Goal: Task Accomplishment & Management: Use online tool/utility

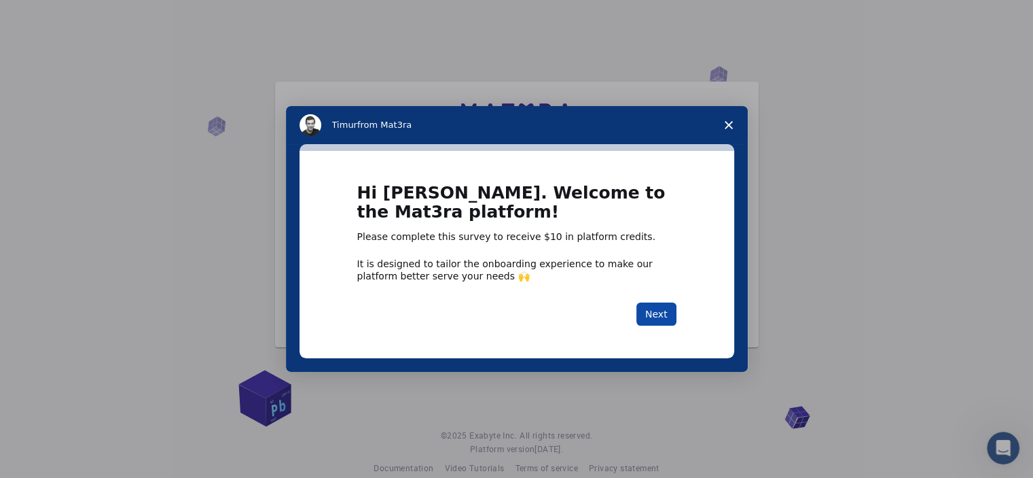
click at [653, 313] on button "Next" at bounding box center [657, 313] width 40 height 23
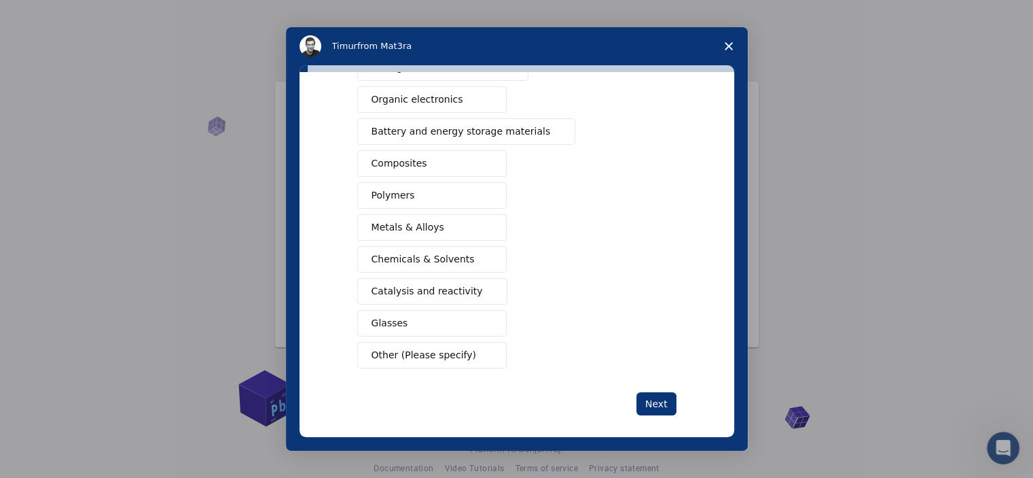
scroll to position [174, 0]
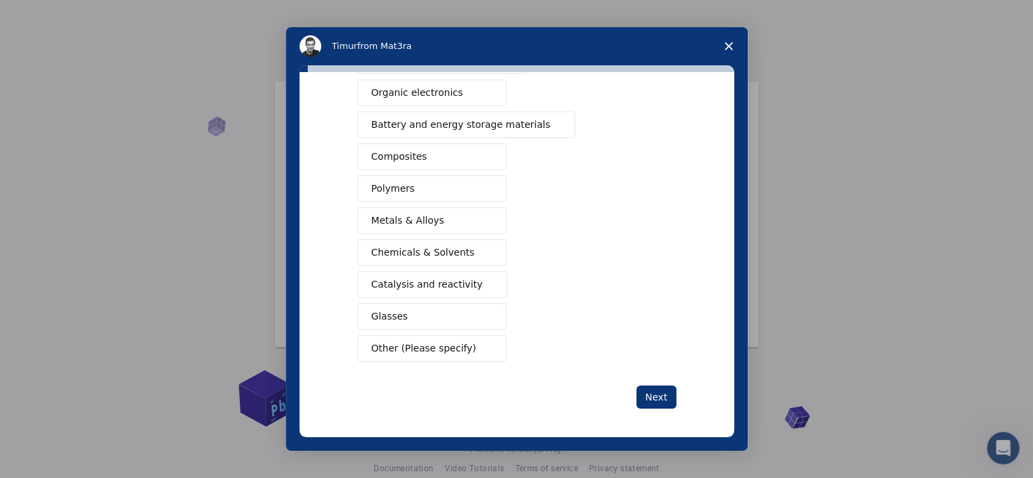
click at [452, 348] on span "Other (Please specify)" at bounding box center [424, 348] width 105 height 14
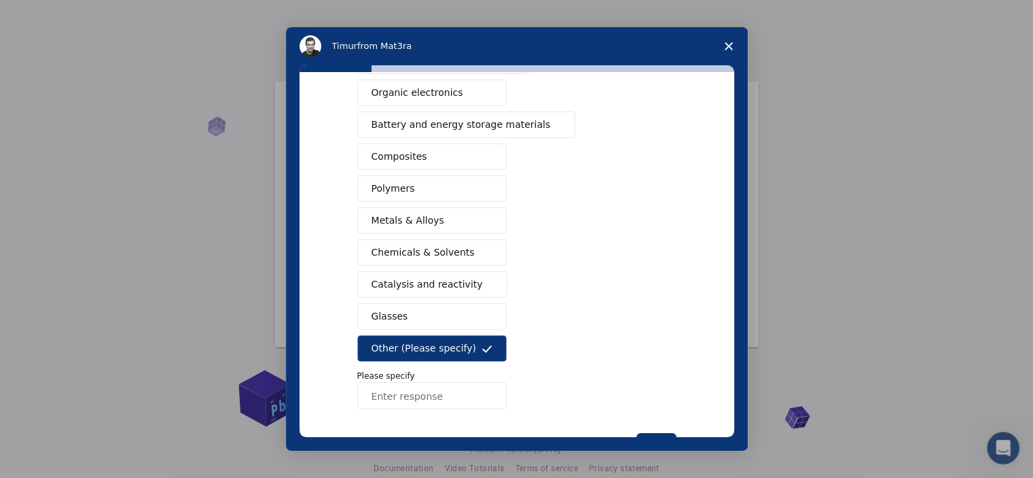
click at [417, 393] on input "Enter response" at bounding box center [431, 395] width 149 height 27
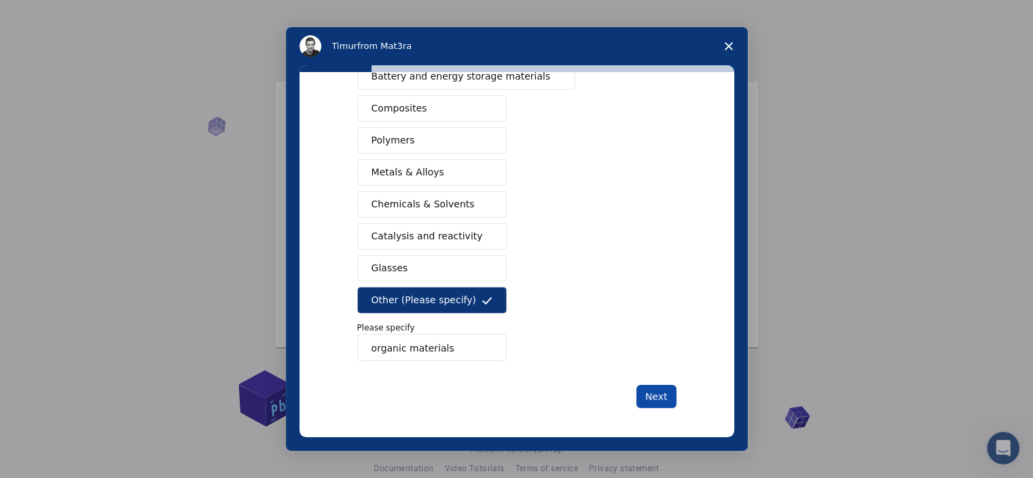
type input "organic materials"
click at [654, 395] on button "Next" at bounding box center [657, 396] width 40 height 23
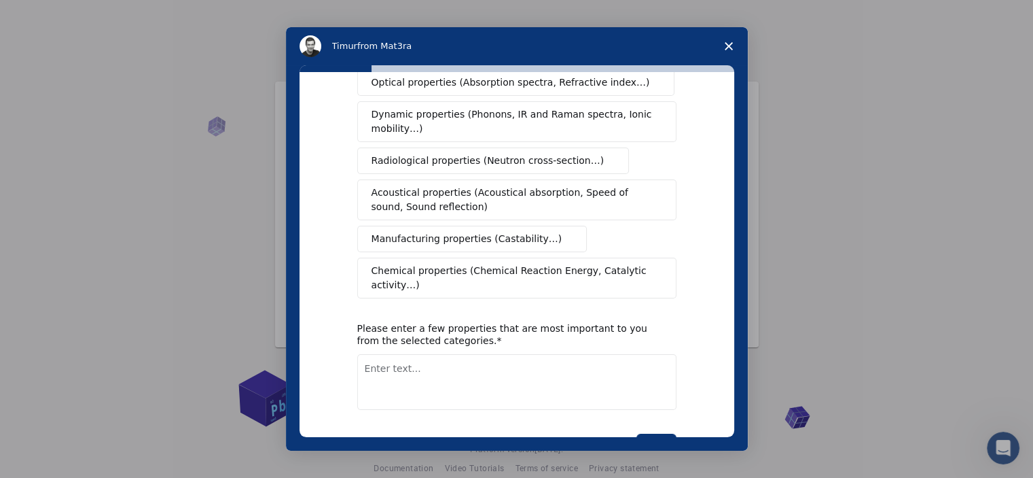
scroll to position [245, 0]
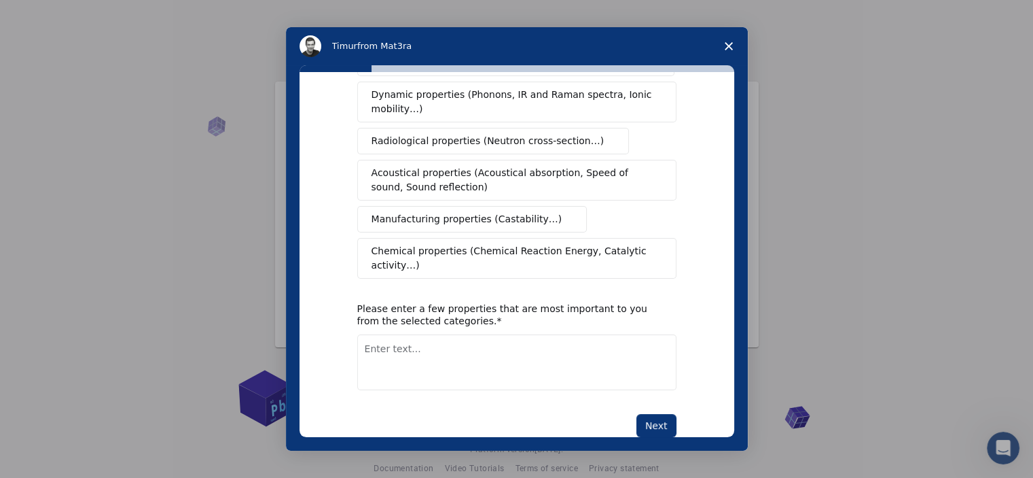
click at [547, 244] on span "Chemical properties (Chemical Reaction Energy, Catalytic activity…)" at bounding box center [512, 258] width 281 height 29
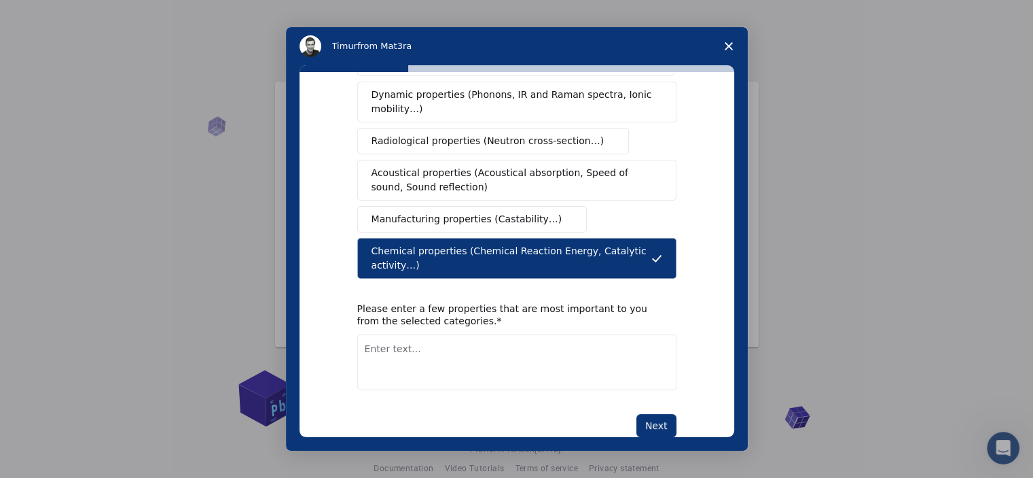
click at [532, 212] on span "Manufacturing properties (Castability…)" at bounding box center [467, 219] width 191 height 14
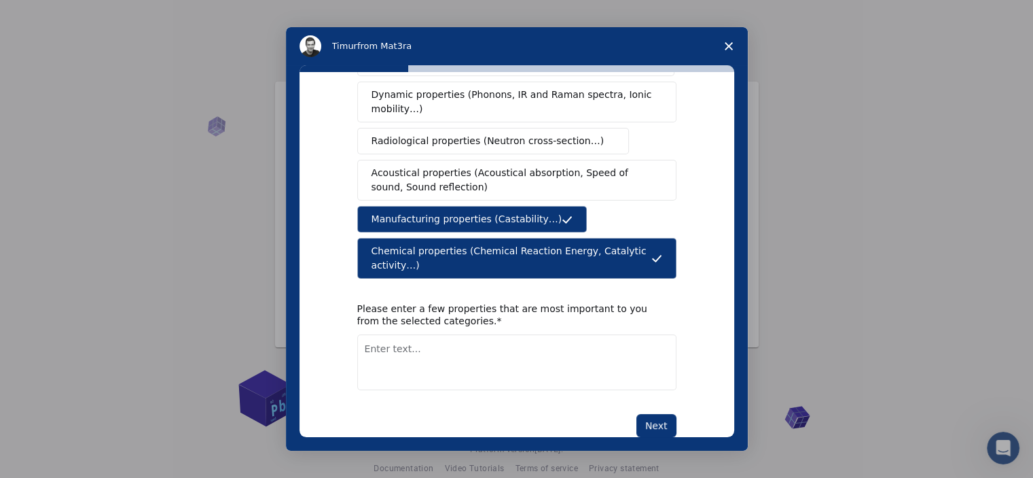
click at [537, 168] on span "Acoustical properties (Acoustical absorption, Speed of sound, Sound reflection)" at bounding box center [513, 180] width 283 height 29
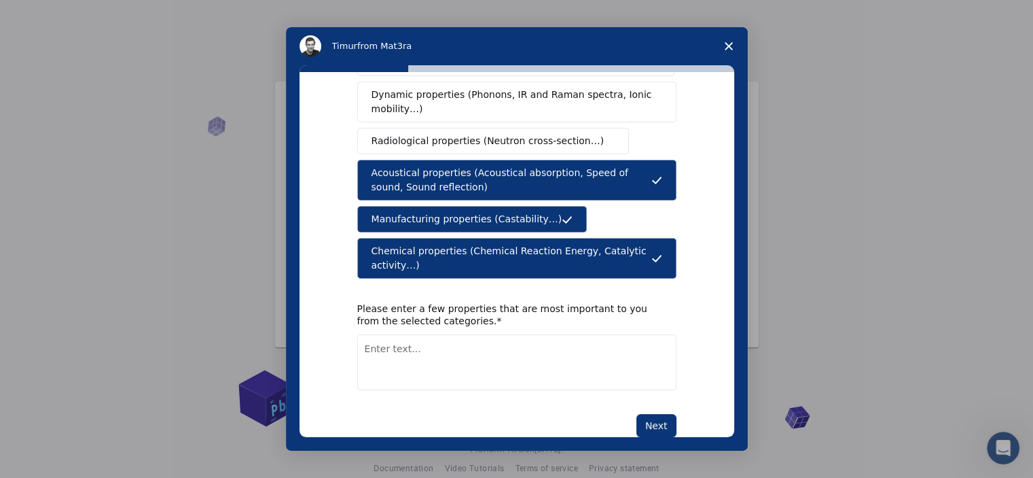
click at [559, 128] on button "Radiological properties (Neutron cross-section…)" at bounding box center [493, 141] width 272 height 26
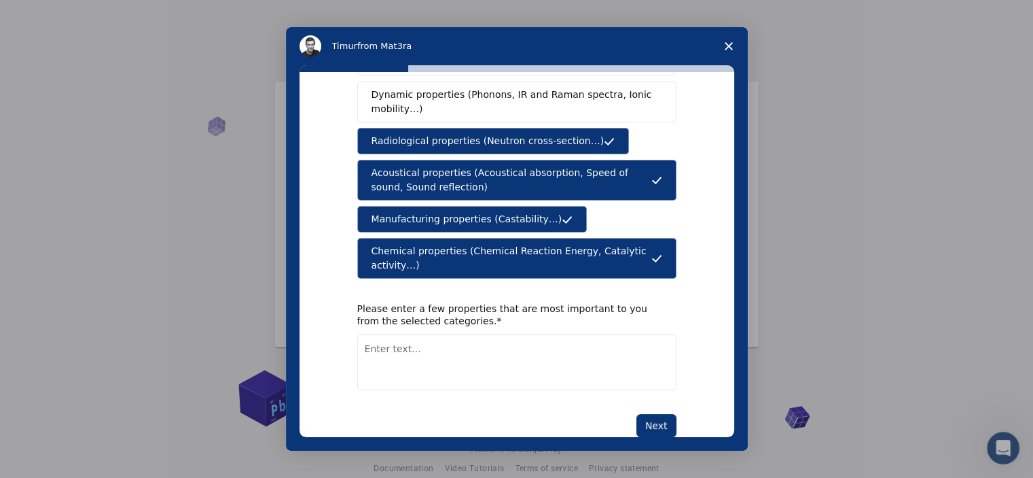
click at [564, 96] on span "Dynamic properties (Phonons, IR and Raman spectra, Ionic mobility…)" at bounding box center [513, 102] width 282 height 29
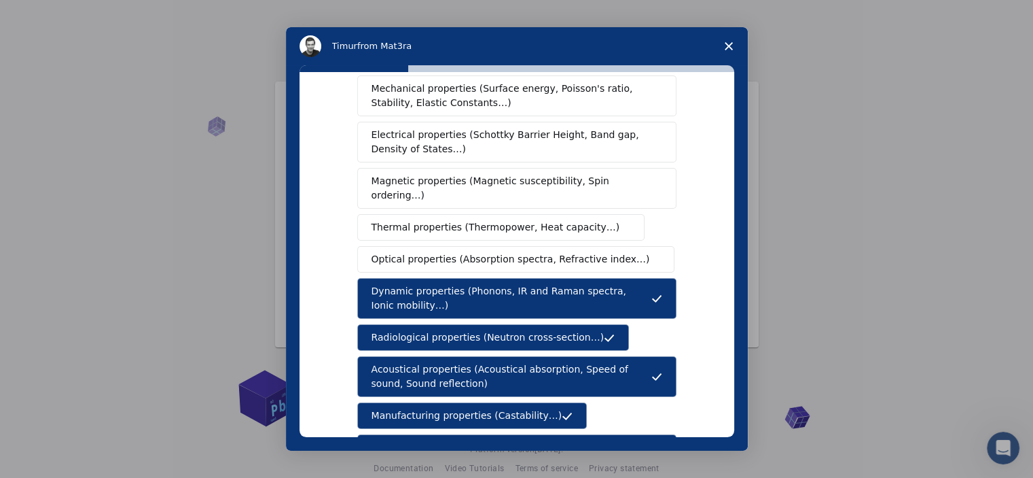
scroll to position [41, 0]
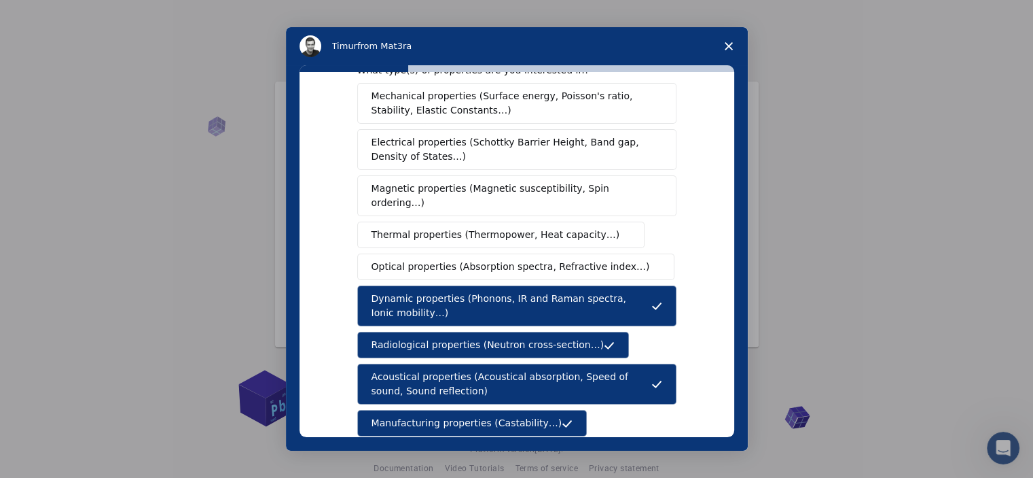
click at [565, 110] on span "Mechanical properties (Surface energy, Poisson's ratio, Stability, Elastic Cons…" at bounding box center [513, 103] width 283 height 29
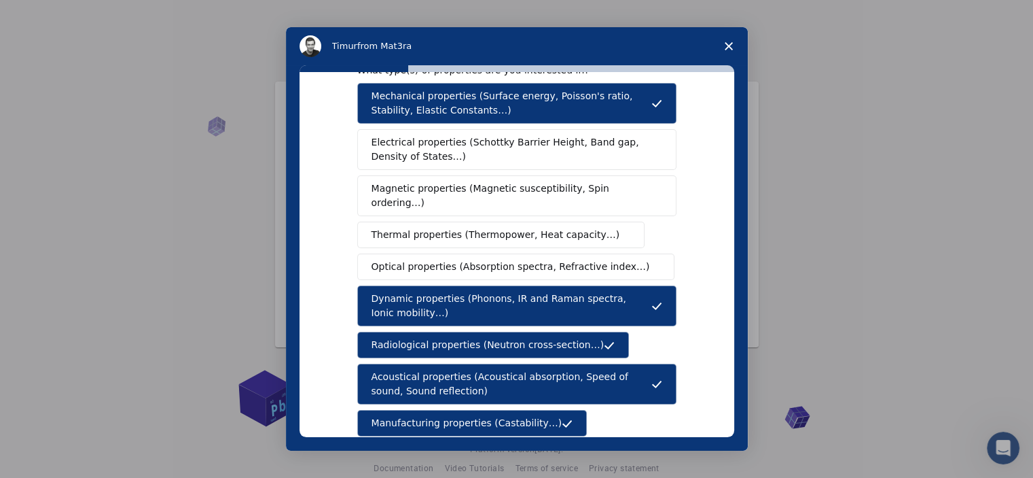
click at [565, 141] on span "Electrical properties (Schottky Barrier Height, Band gap, Density of States…)" at bounding box center [513, 149] width 283 height 29
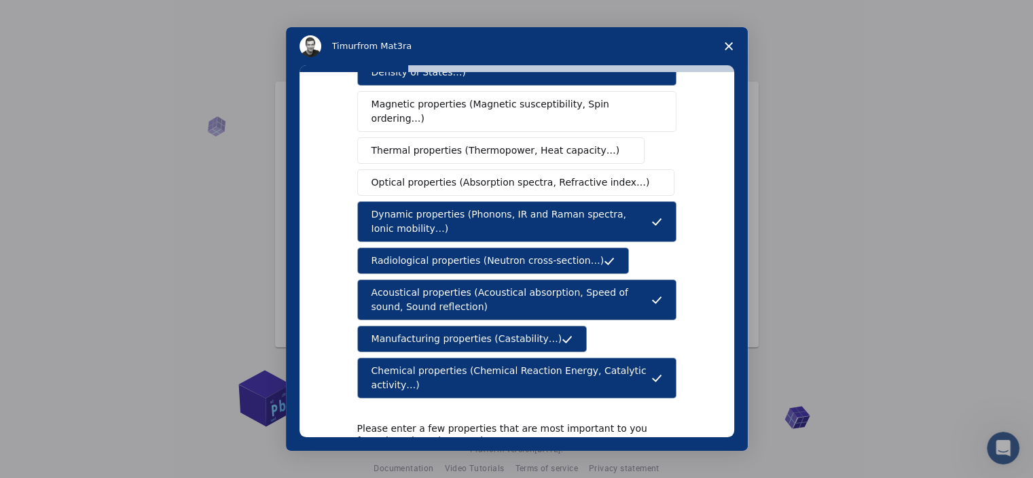
scroll to position [245, 0]
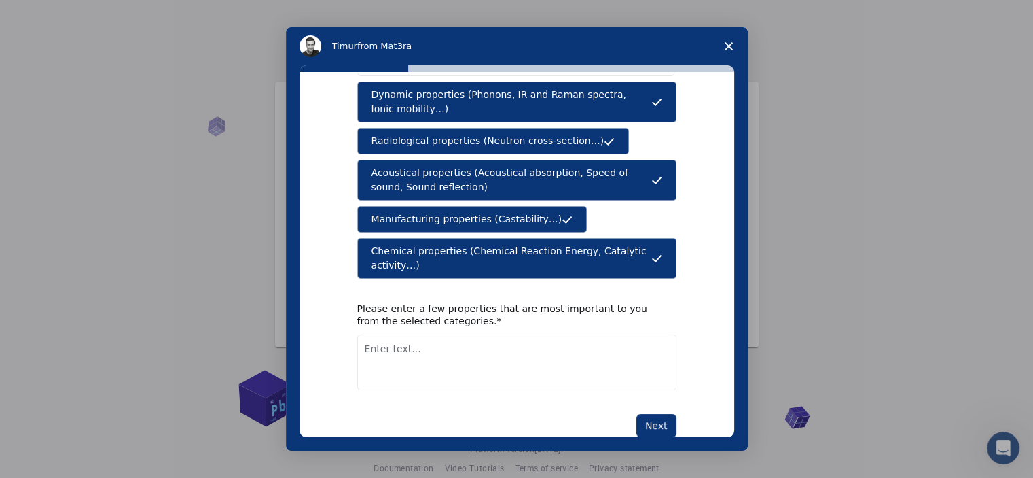
click at [508, 334] on textarea "Enter text..." at bounding box center [516, 362] width 319 height 56
type textarea "DOS"
click at [637, 414] on button "Next" at bounding box center [657, 425] width 40 height 23
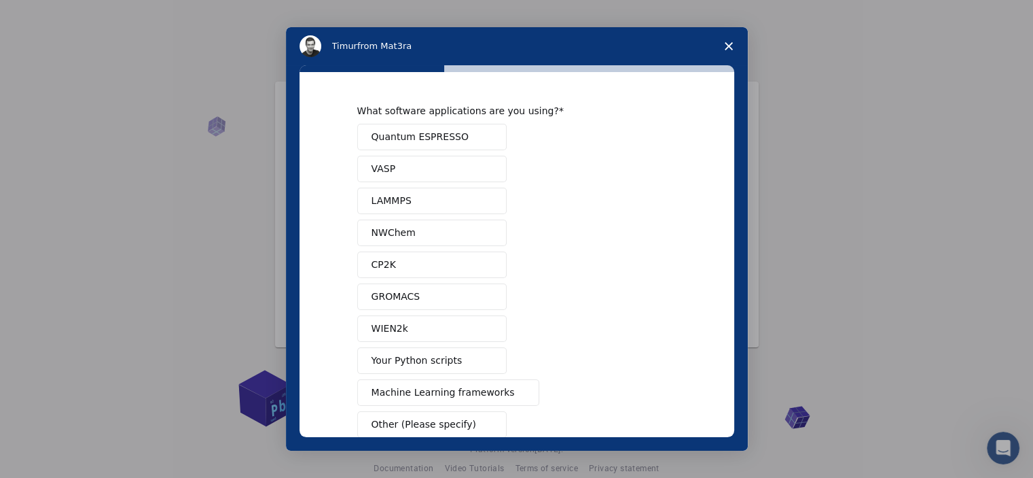
click at [444, 138] on span "Quantum ESPRESSO" at bounding box center [420, 137] width 97 height 14
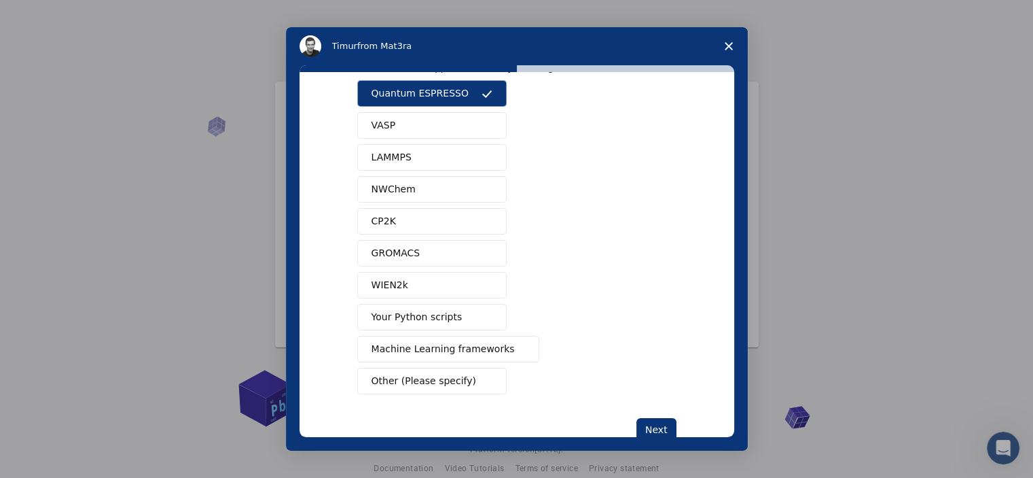
scroll to position [68, 0]
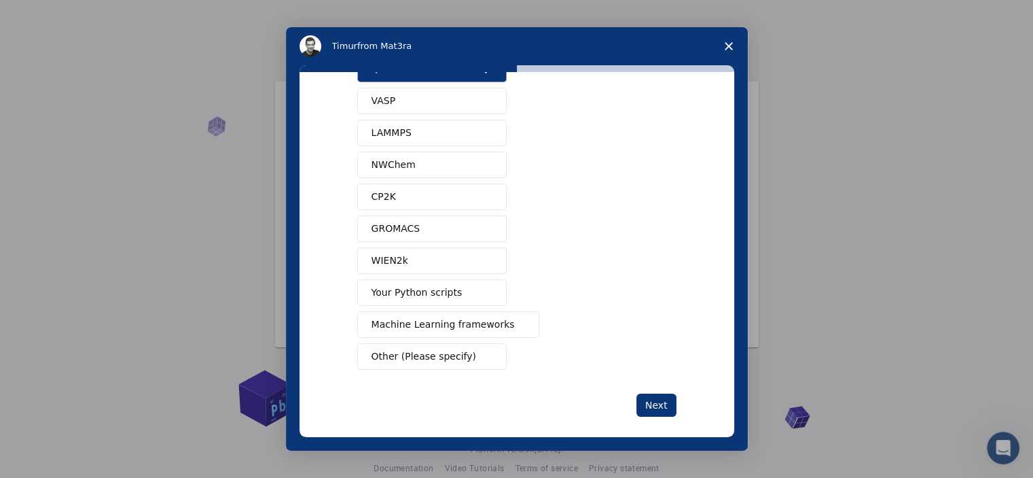
click at [454, 285] on button "Your Python scripts" at bounding box center [431, 292] width 149 height 26
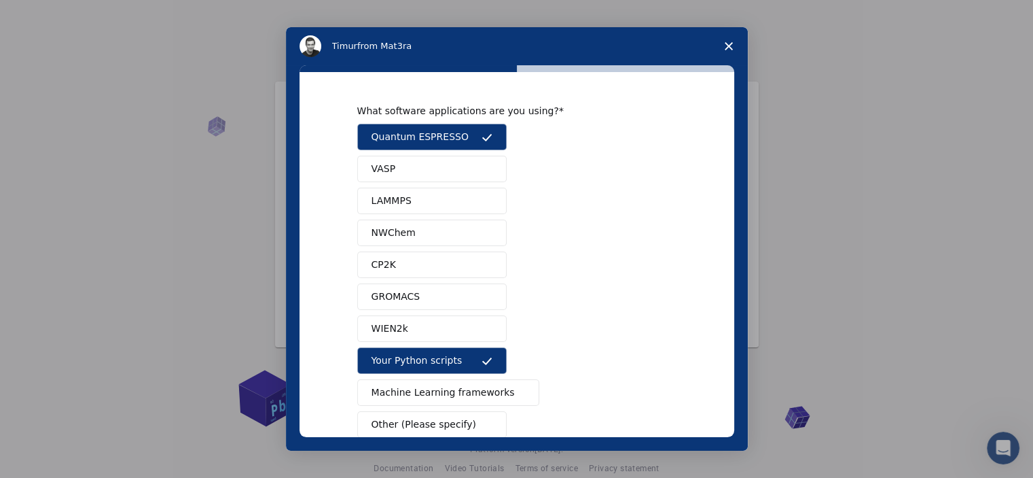
click at [440, 171] on button "VASP" at bounding box center [431, 169] width 149 height 26
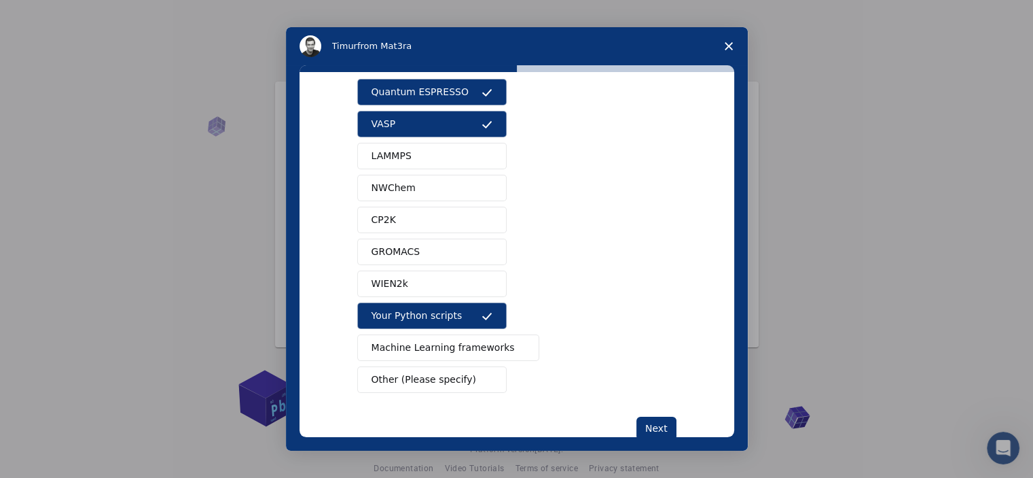
scroll to position [77, 0]
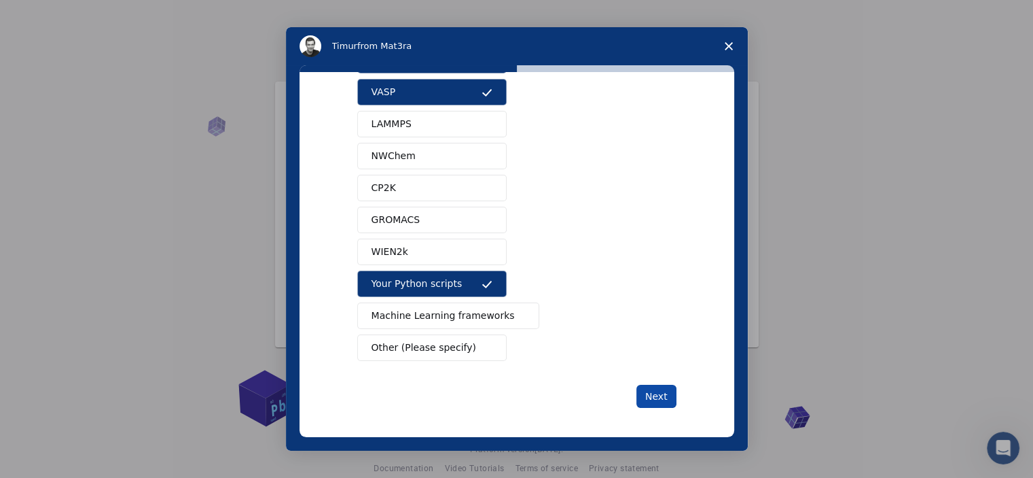
click at [643, 393] on button "Next" at bounding box center [657, 396] width 40 height 23
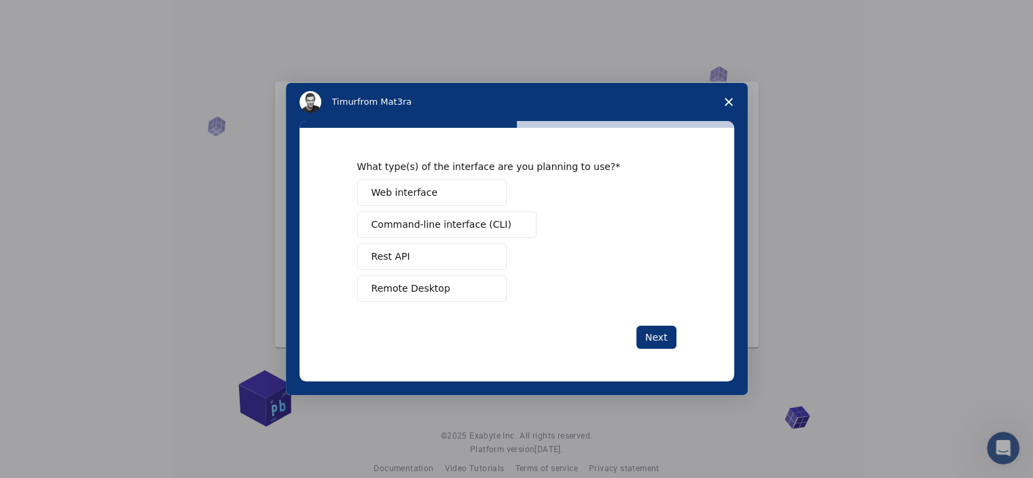
click at [468, 200] on button "Web interface" at bounding box center [431, 192] width 149 height 26
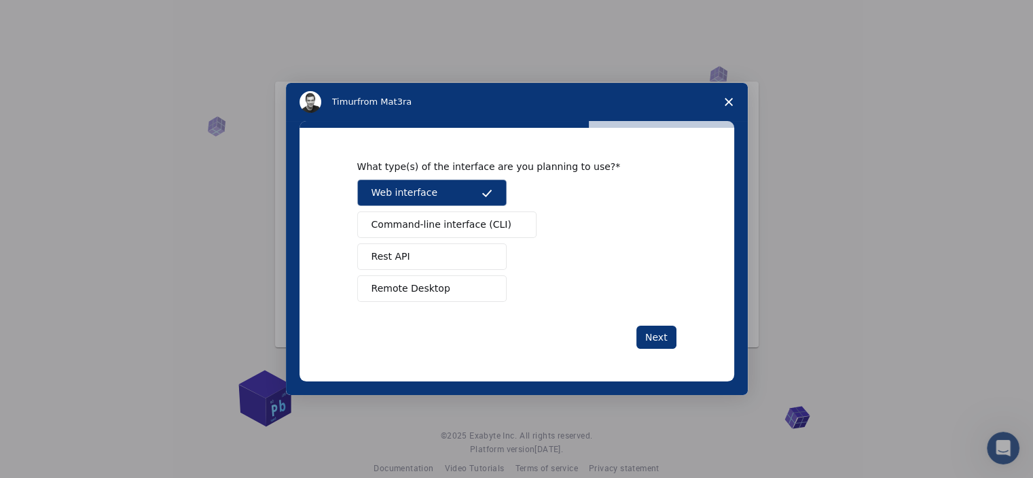
click at [479, 222] on span "Command-line interface (CLI)" at bounding box center [442, 224] width 140 height 14
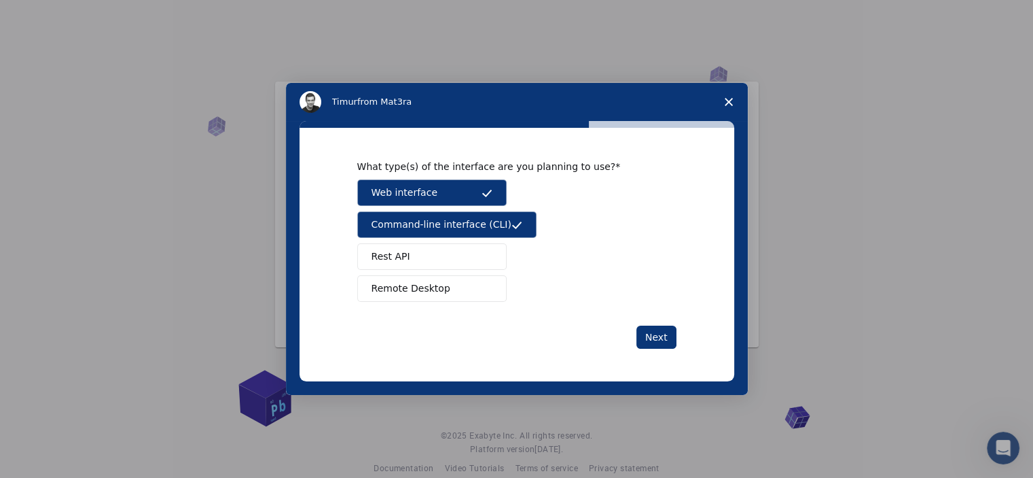
click at [451, 293] on button "Remote Desktop" at bounding box center [431, 288] width 149 height 26
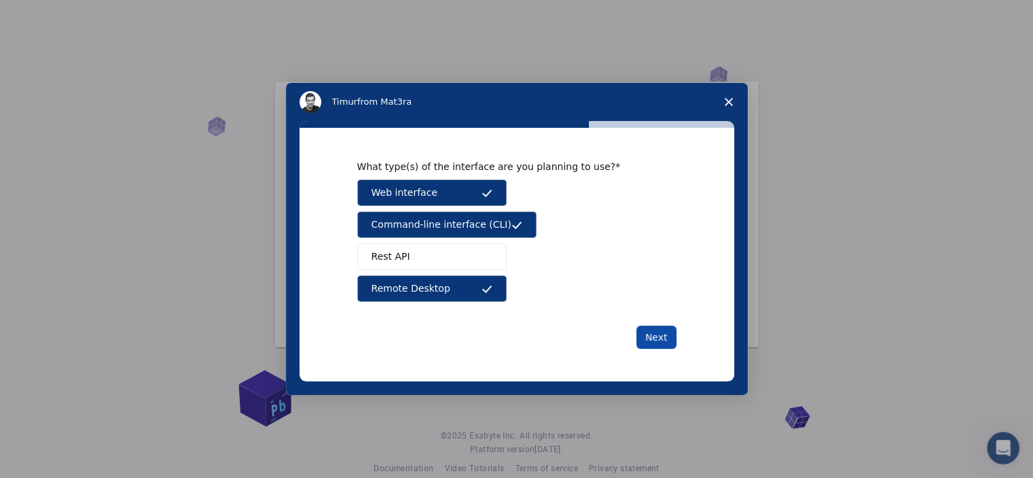
click at [654, 334] on button "Next" at bounding box center [657, 336] width 40 height 23
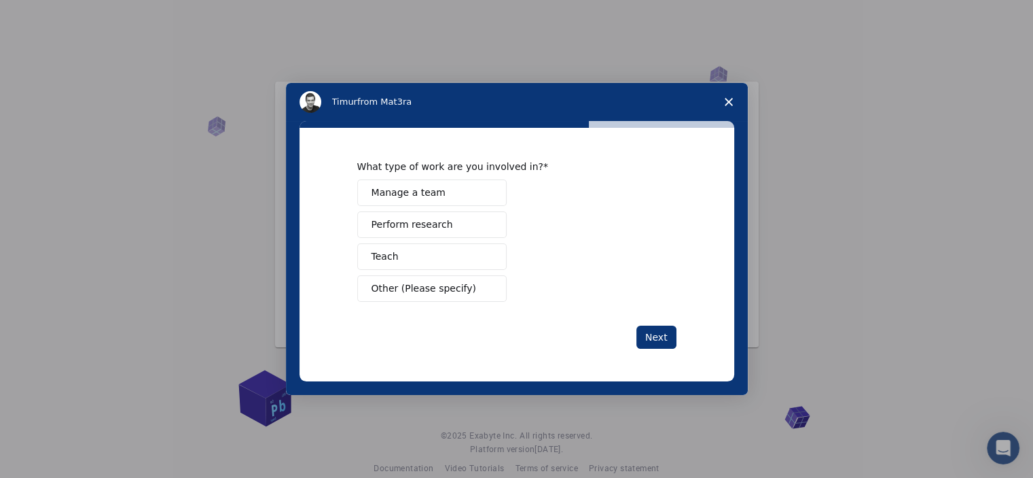
click at [447, 224] on button "Perform research" at bounding box center [431, 224] width 149 height 26
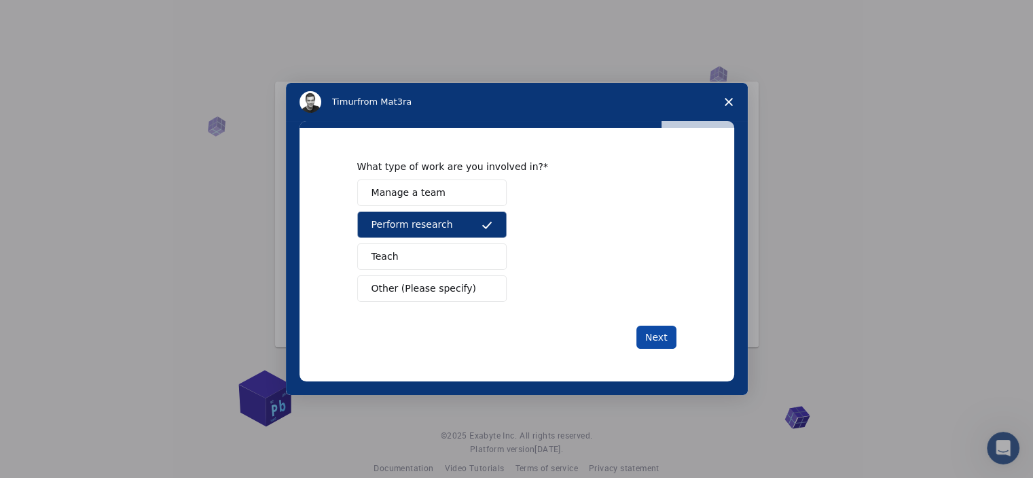
click at [666, 342] on button "Next" at bounding box center [657, 336] width 40 height 23
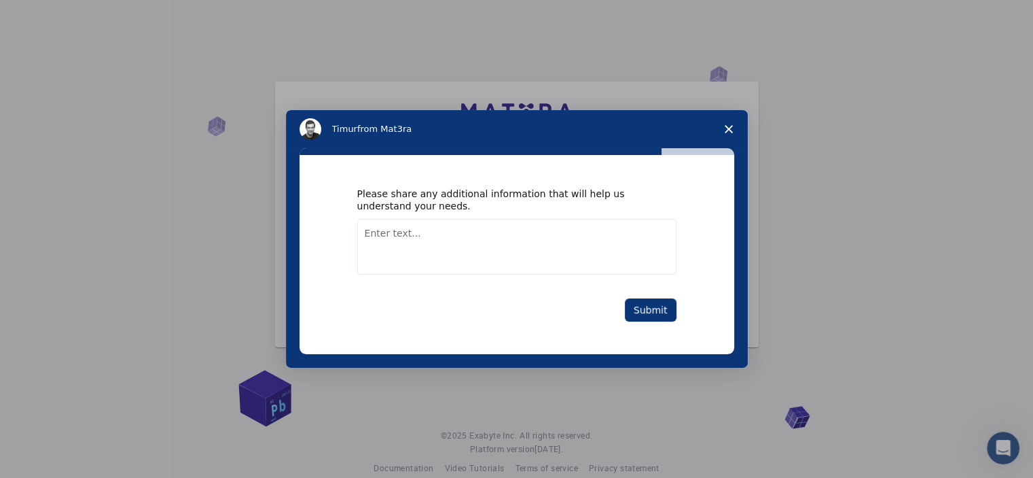
click at [577, 264] on textarea "Enter text..." at bounding box center [516, 247] width 319 height 56
type textarea "for drug encapsulation"
click at [645, 311] on button "Submit" at bounding box center [651, 309] width 52 height 23
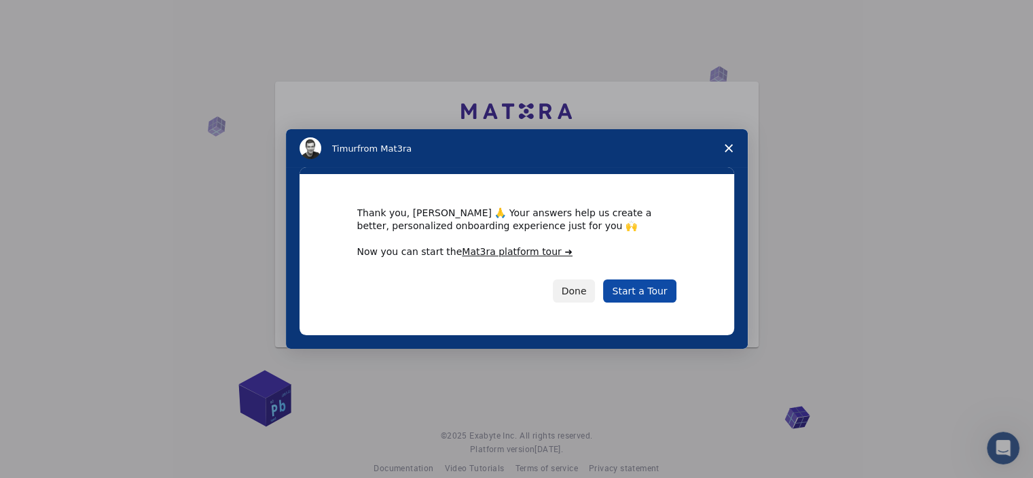
click at [628, 296] on link "Start a Tour" at bounding box center [639, 290] width 73 height 23
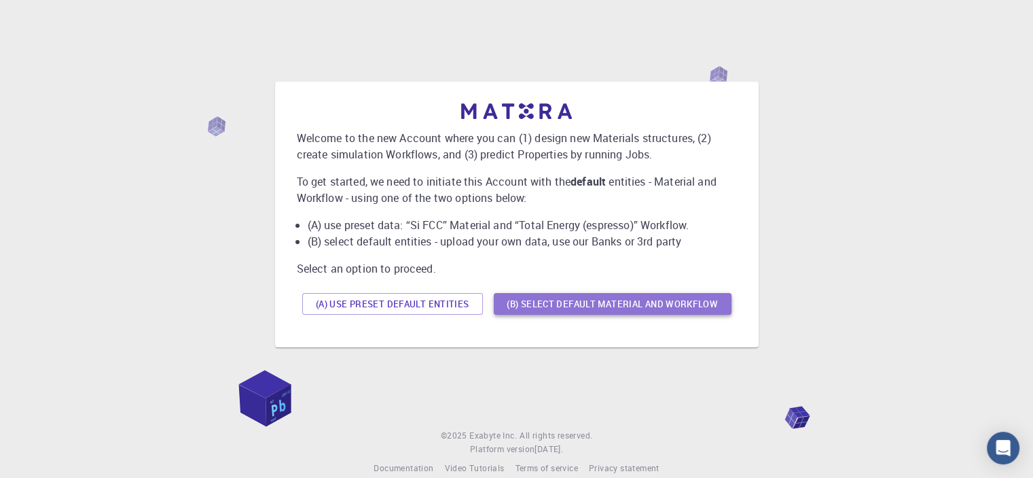
click at [537, 310] on button "(B) Select default material and workflow" at bounding box center [613, 304] width 238 height 22
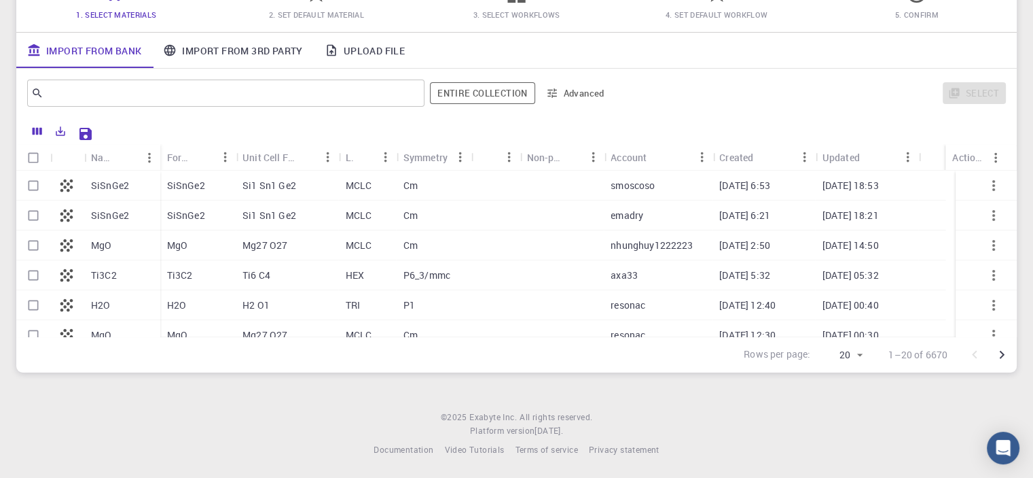
scroll to position [139, 0]
click at [677, 190] on div "smoscoso" at bounding box center [658, 186] width 109 height 30
checkbox input "true"
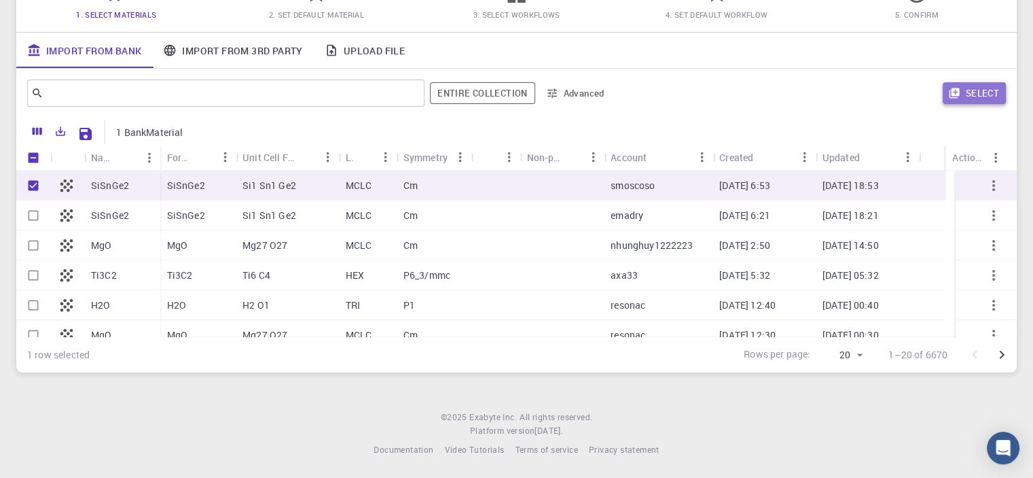
click at [965, 94] on button "Select" at bounding box center [974, 93] width 63 height 22
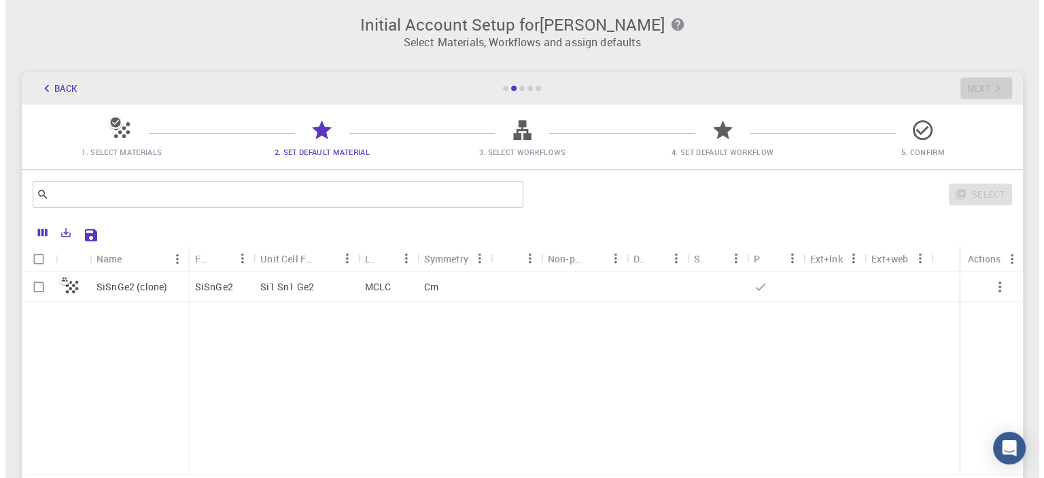
scroll to position [0, 0]
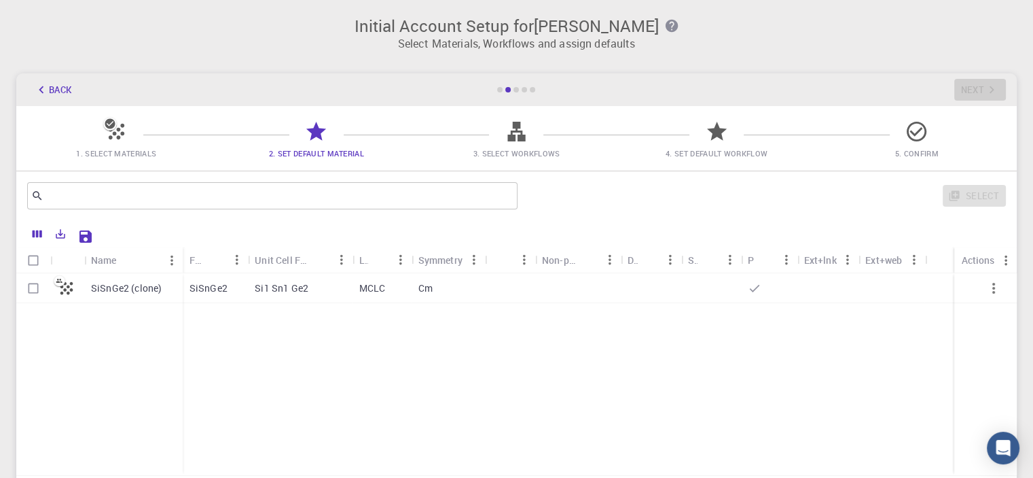
click at [160, 296] on div "SiSnGe2 (clone)" at bounding box center [133, 288] width 99 height 30
checkbox input "true"
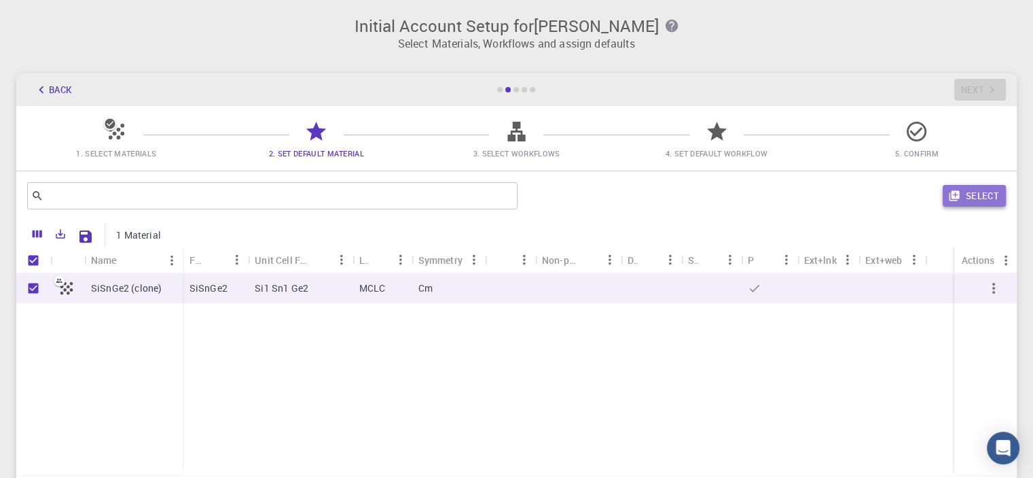
click at [972, 195] on button "Select" at bounding box center [974, 196] width 63 height 22
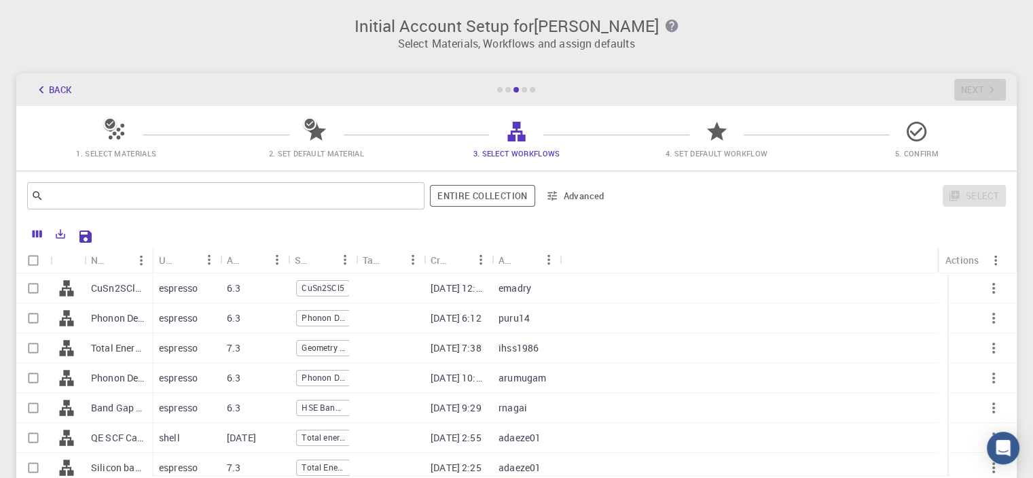
click at [550, 272] on div "Account" at bounding box center [549, 260] width 22 height 26
click at [495, 290] on div "19121983" at bounding box center [526, 288] width 68 height 30
checkbox input "true"
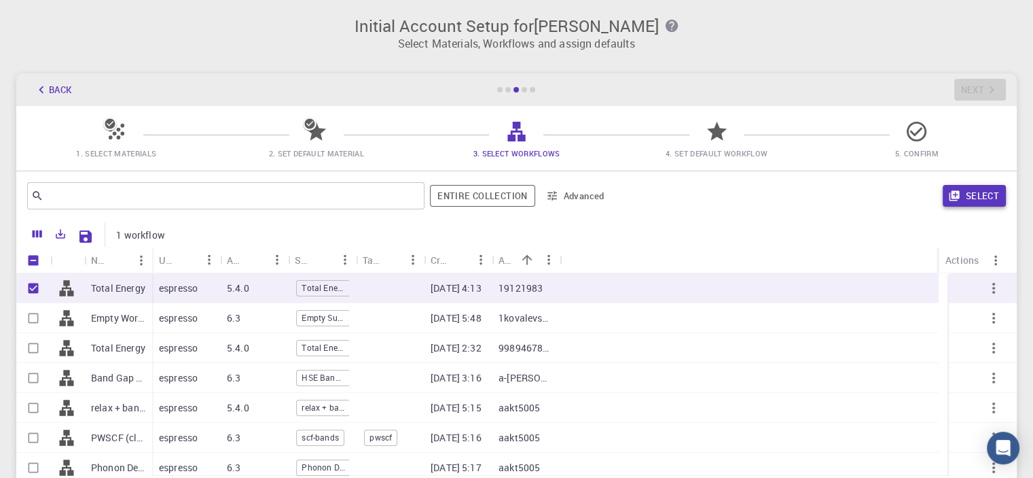
click at [961, 193] on icon "button" at bounding box center [954, 196] width 12 height 12
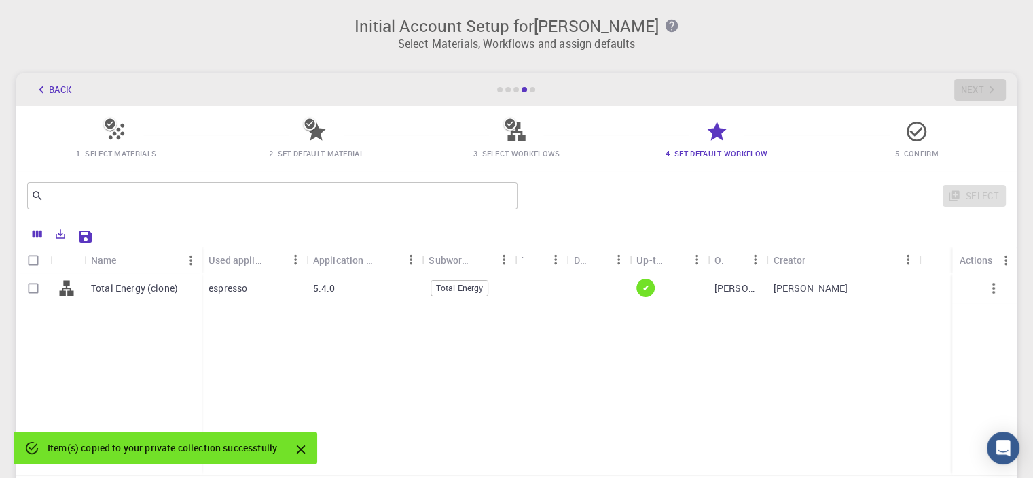
click at [761, 296] on div "[PERSON_NAME]" at bounding box center [737, 288] width 59 height 30
checkbox input "true"
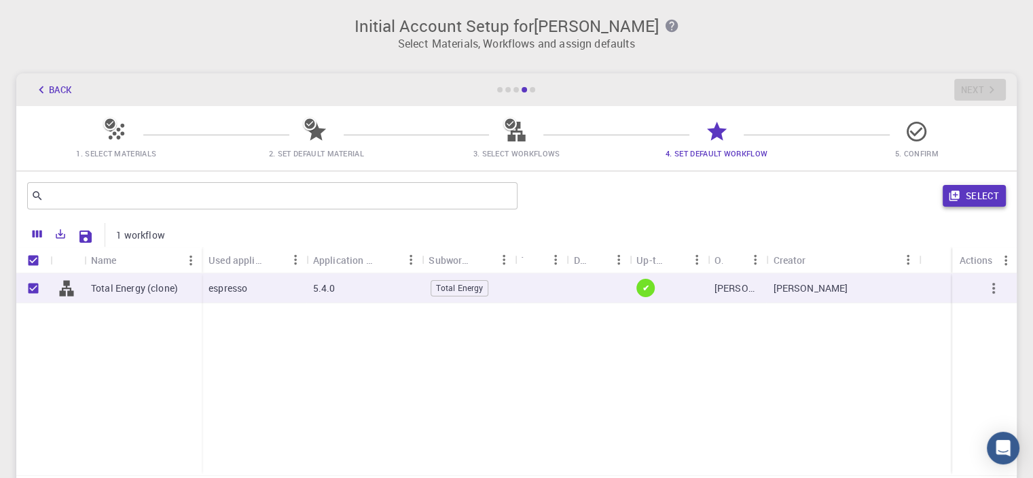
click at [947, 195] on button "Select" at bounding box center [974, 196] width 63 height 22
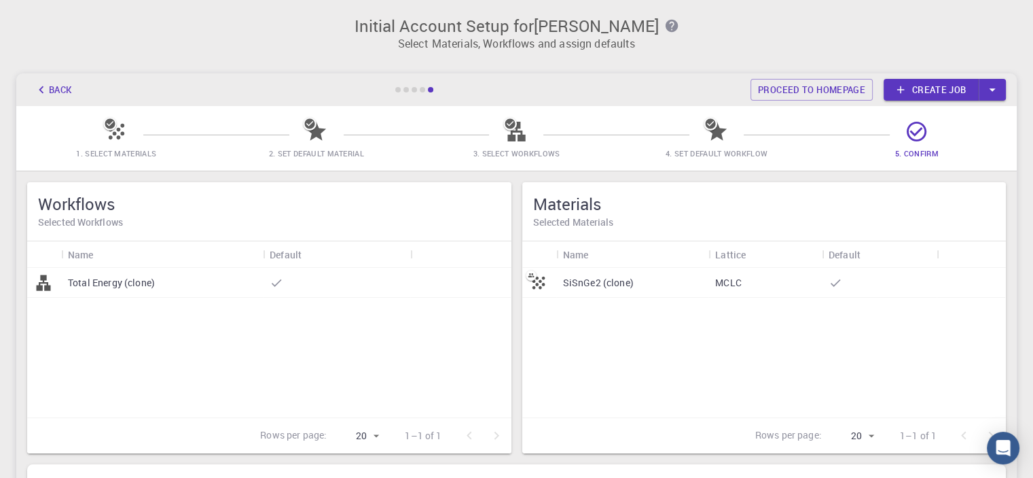
click at [622, 283] on p "SiSnGe2 (clone)" at bounding box center [598, 283] width 71 height 14
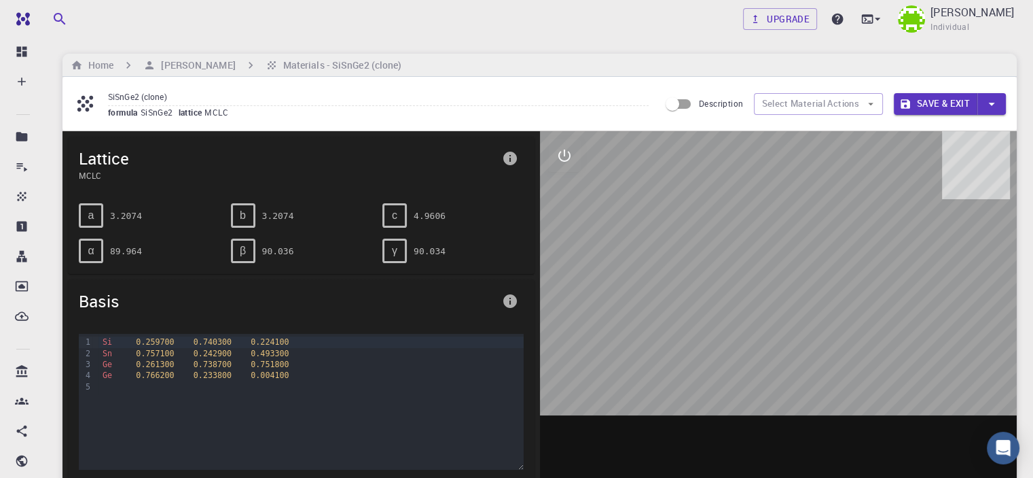
drag, startPoint x: 768, startPoint y: 244, endPoint x: 826, endPoint y: 224, distance: 61.9
drag, startPoint x: 826, startPoint y: 224, endPoint x: 928, endPoint y: 206, distance: 103.4
click at [944, 207] on div at bounding box center [779, 342] width 478 height 423
drag, startPoint x: 896, startPoint y: 209, endPoint x: 779, endPoint y: 252, distance: 125.3
click at [780, 252] on div at bounding box center [779, 342] width 478 height 423
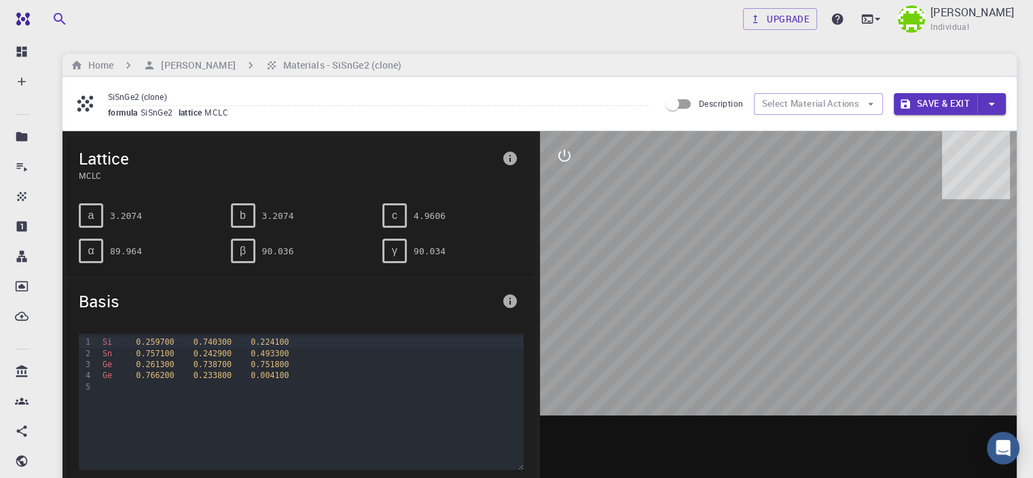
drag, startPoint x: 762, startPoint y: 245, endPoint x: 844, endPoint y: 198, distance: 95.0
click at [842, 198] on div at bounding box center [779, 342] width 478 height 423
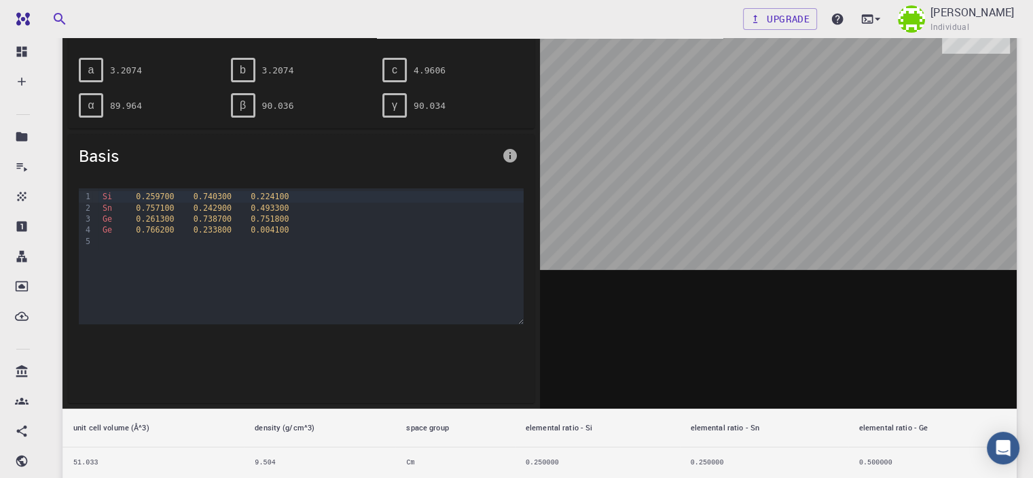
drag, startPoint x: 842, startPoint y: 200, endPoint x: 793, endPoint y: 154, distance: 67.3
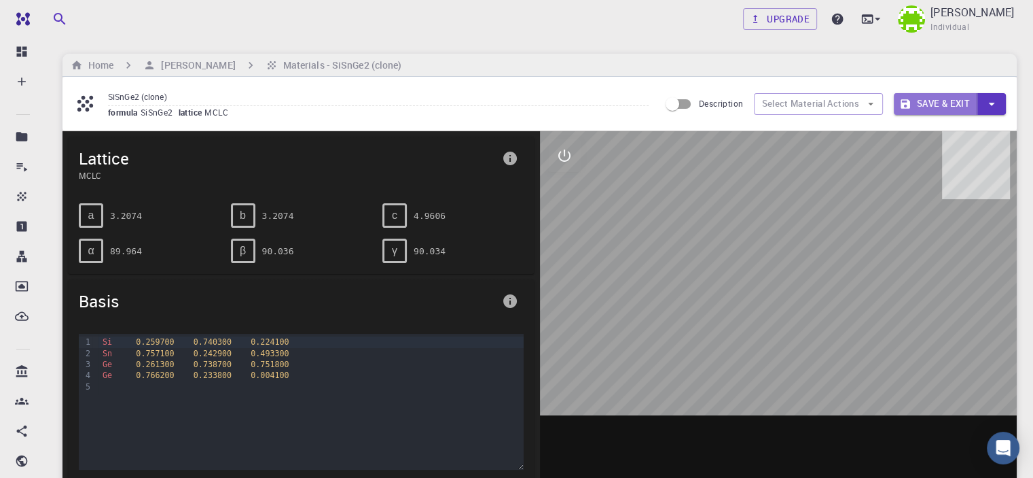
click at [921, 102] on button "Save & Exit" at bounding box center [936, 104] width 84 height 22
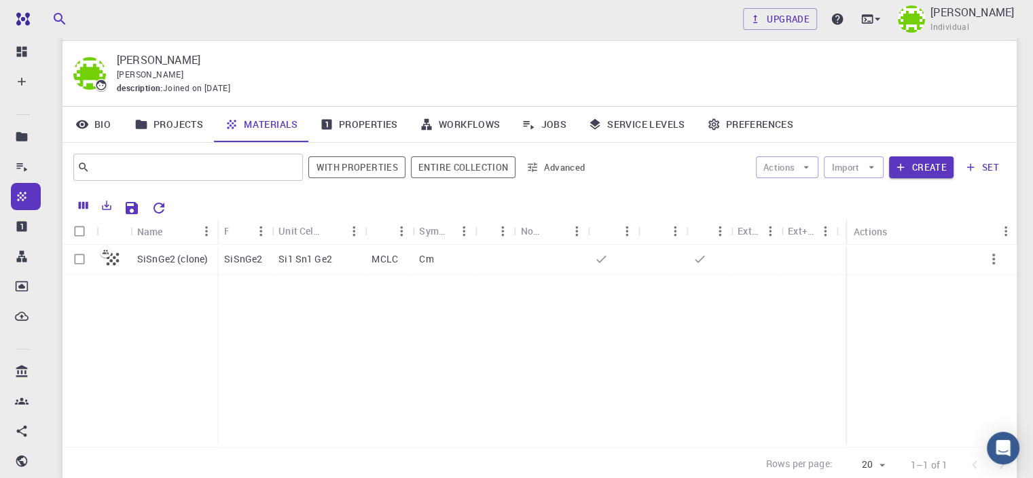
scroll to position [68, 0]
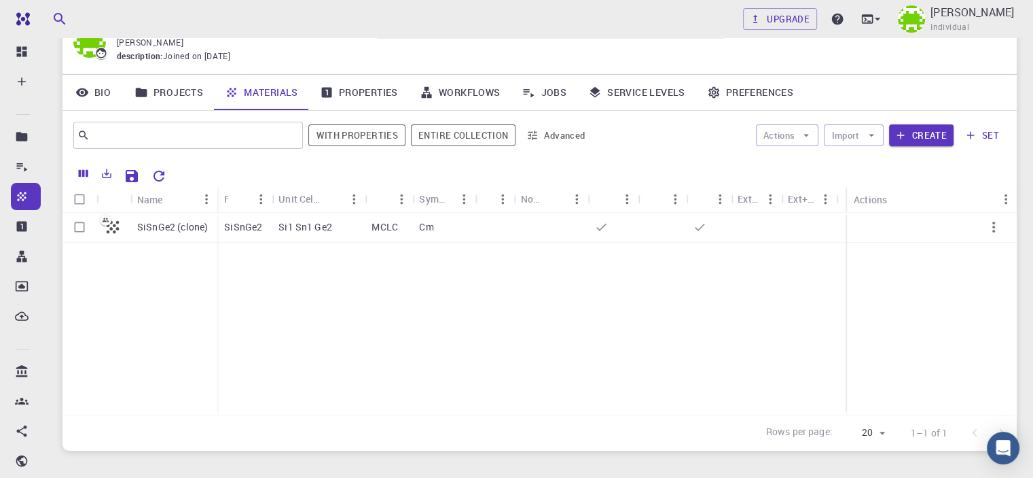
click at [257, 309] on div "SiSnGe2 (clone) SiSnGe2 Si1 Sn1 Ge2 MCLC Cm" at bounding box center [540, 314] width 955 height 202
click at [162, 94] on link "Projects" at bounding box center [169, 92] width 90 height 35
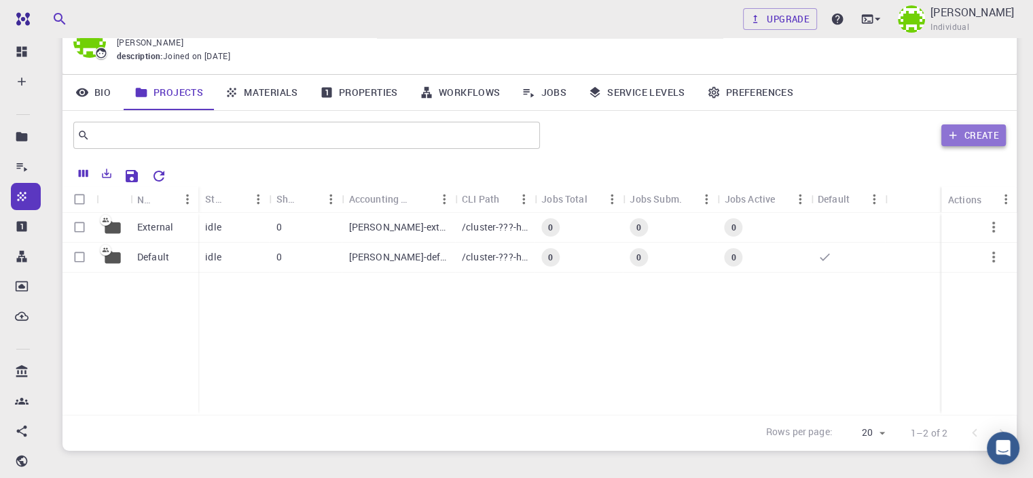
click at [965, 141] on button "Create" at bounding box center [974, 135] width 65 height 22
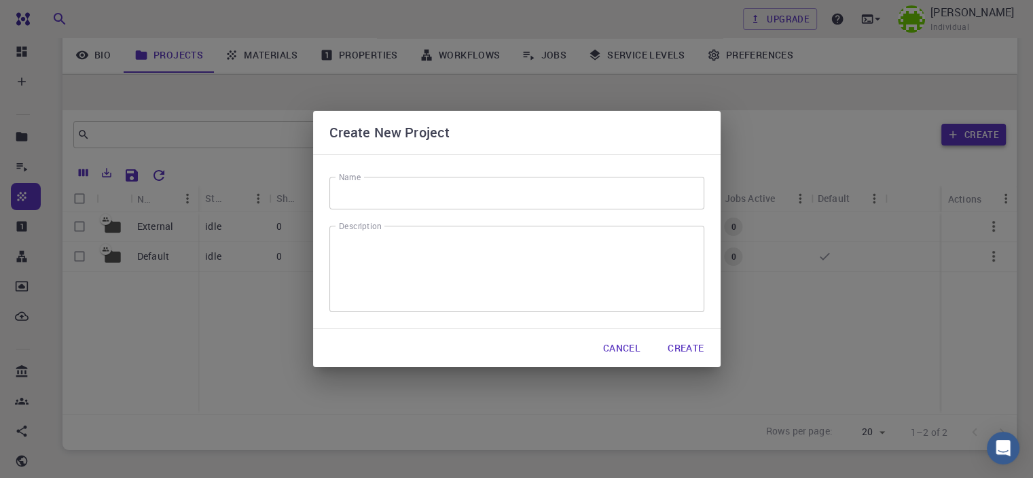
scroll to position [145, 0]
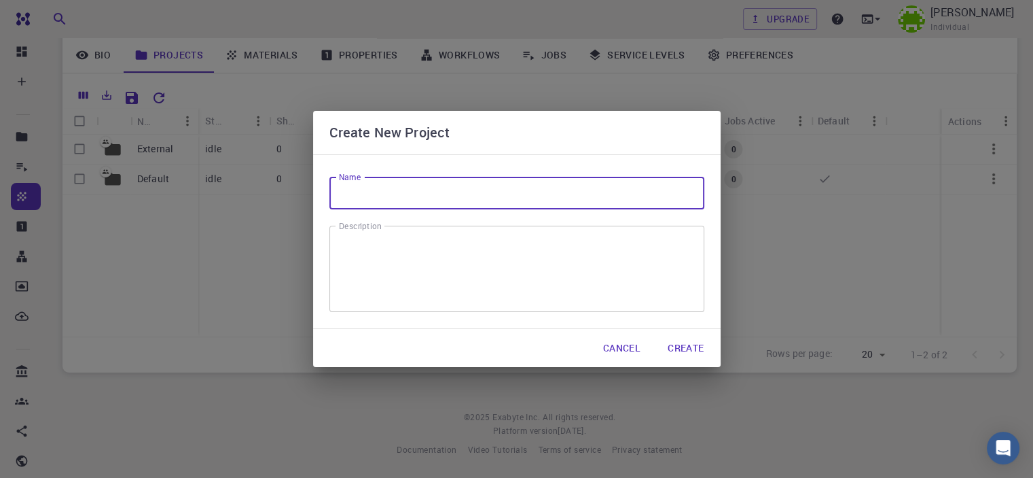
click at [504, 181] on input "Name" at bounding box center [517, 193] width 375 height 33
type input "test"
click at [685, 342] on button "Create" at bounding box center [686, 347] width 58 height 27
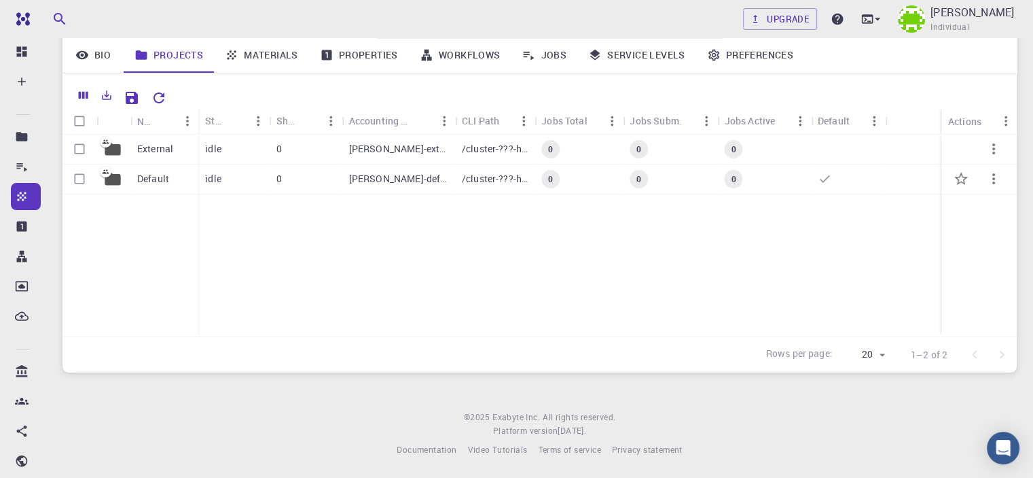
click at [440, 165] on div "kwaku-default" at bounding box center [398, 179] width 113 height 30
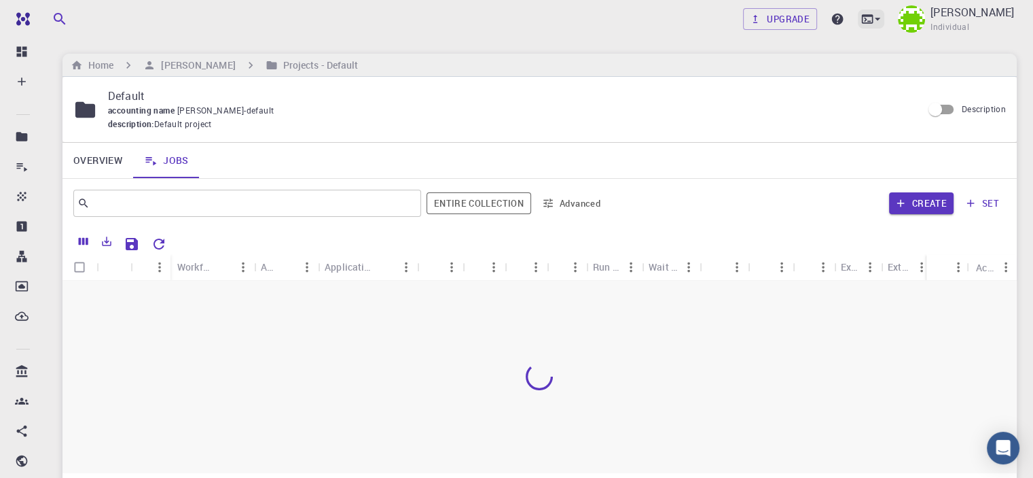
click at [884, 18] on icon at bounding box center [878, 19] width 14 height 14
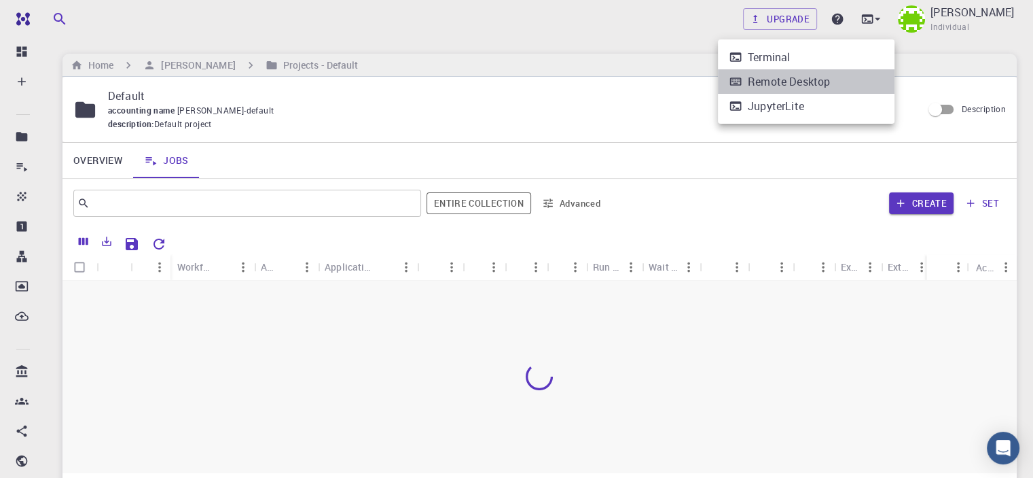
click at [828, 78] on div "Remote Desktop" at bounding box center [789, 81] width 82 height 16
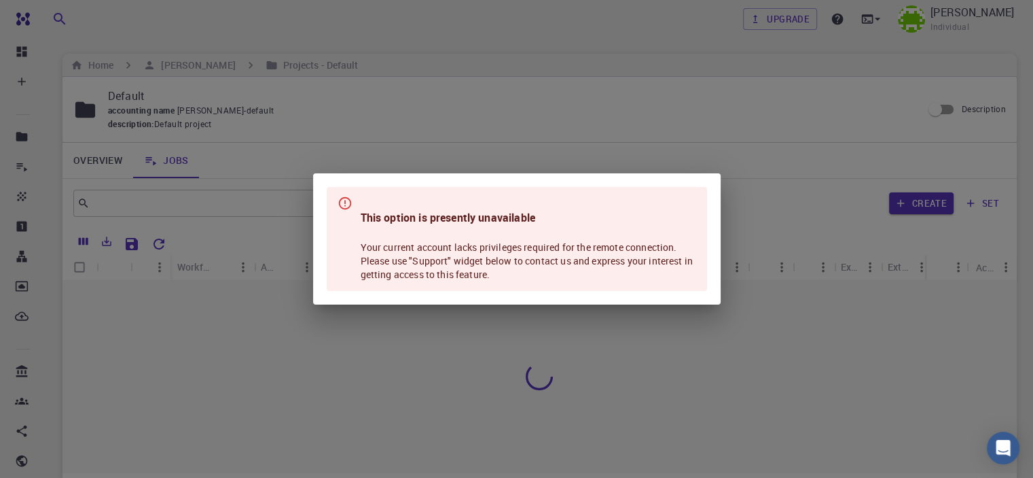
click at [717, 150] on div "This option is presently unavailable Your current account lacks privileges requ…" at bounding box center [516, 239] width 1033 height 478
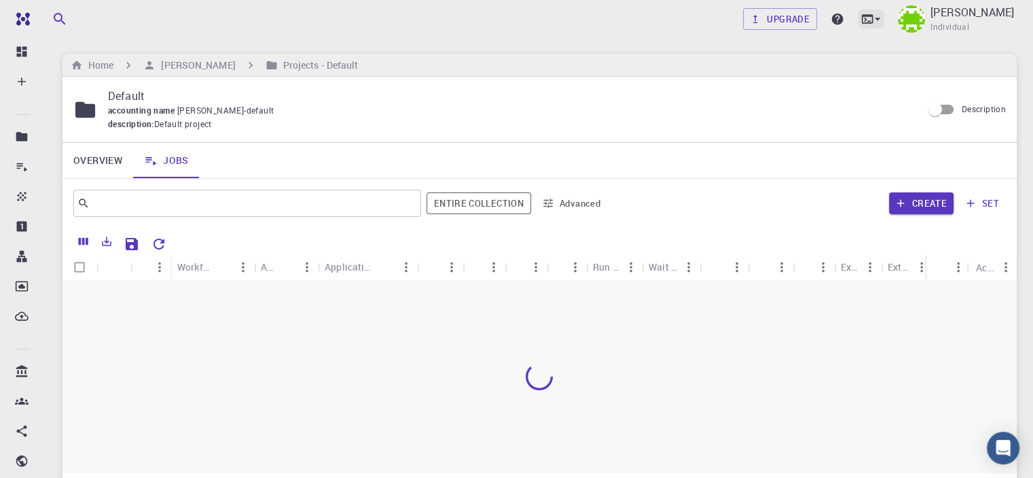
click at [882, 20] on icon at bounding box center [878, 19] width 14 height 14
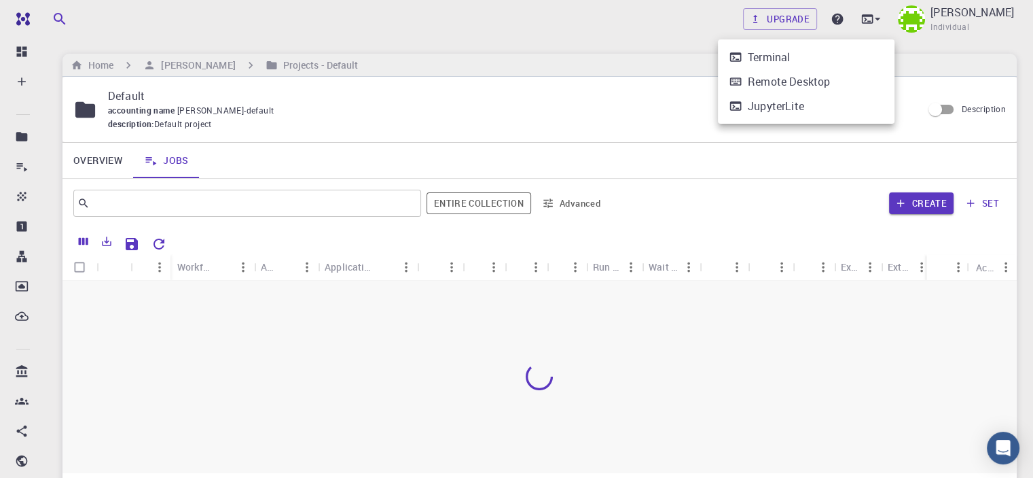
click at [808, 60] on li "Terminal" at bounding box center [806, 57] width 177 height 24
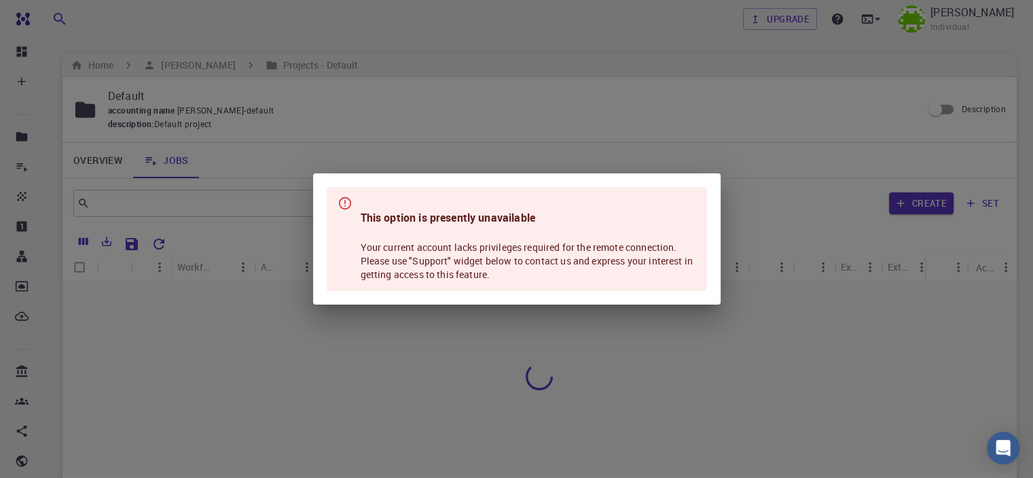
click at [730, 146] on div "This option is presently unavailable Your current account lacks privileges requ…" at bounding box center [516, 239] width 1033 height 478
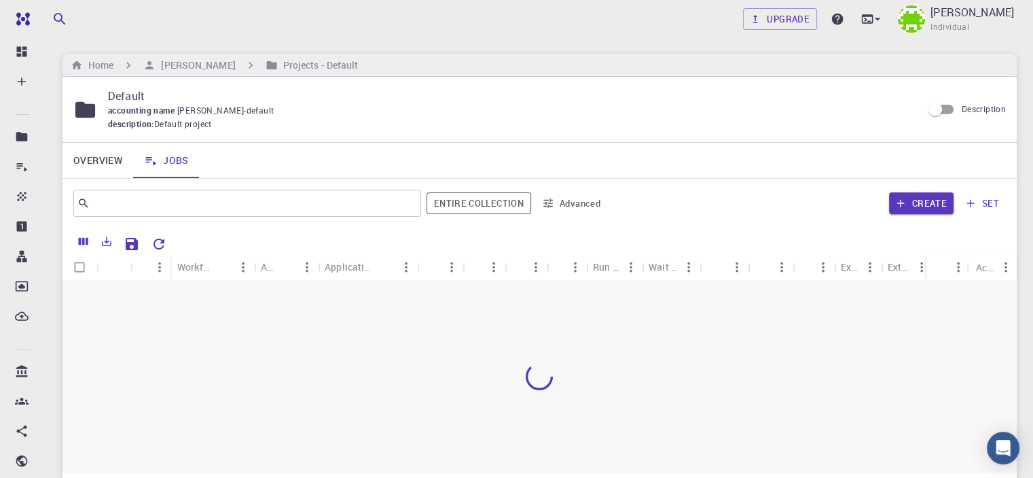
drag, startPoint x: 225, startPoint y: 331, endPoint x: 196, endPoint y: 282, distance: 57.0
click at [225, 330] on div at bounding box center [540, 377] width 955 height 192
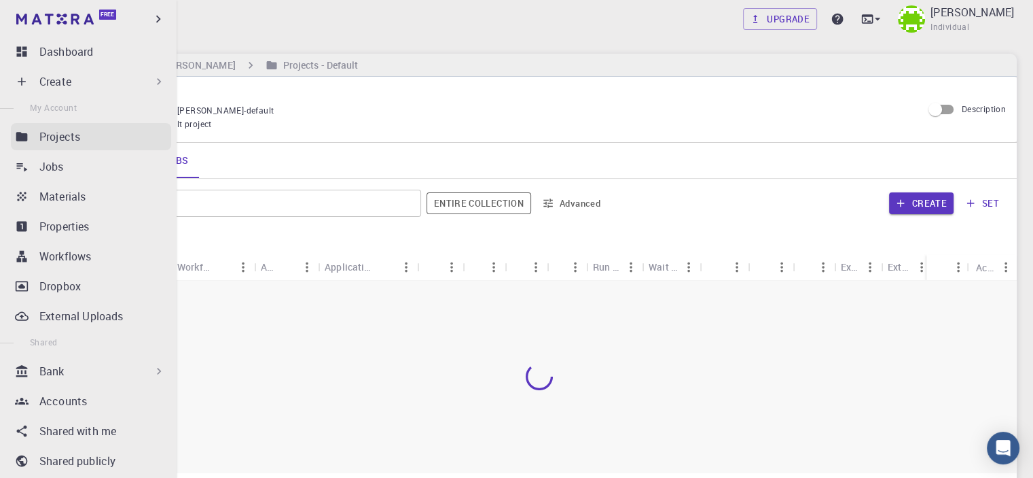
click at [54, 139] on p "Projects" at bounding box center [59, 136] width 41 height 16
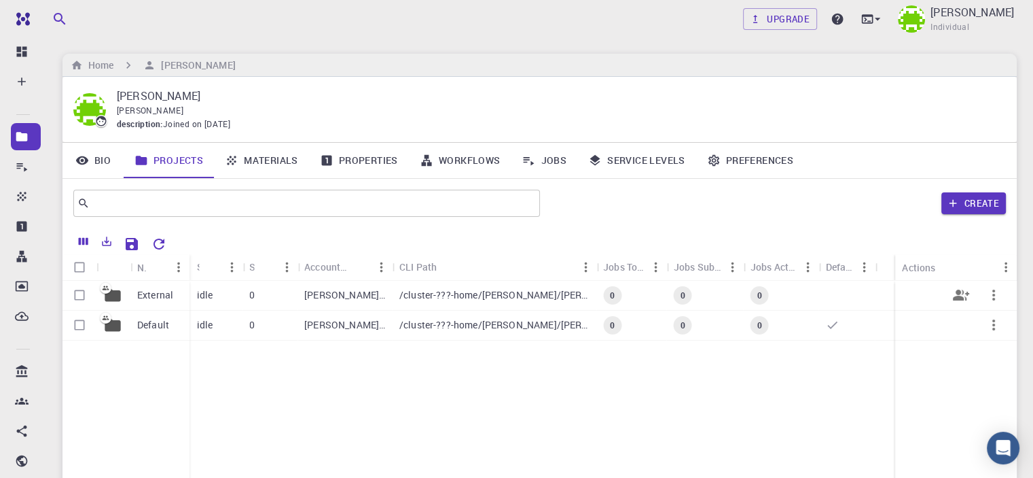
click at [238, 301] on div "idle" at bounding box center [216, 296] width 53 height 30
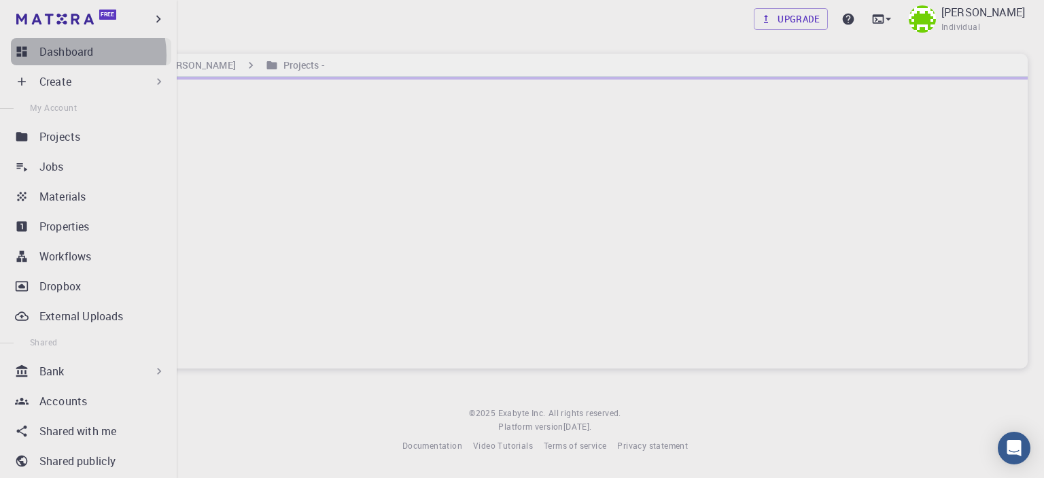
click at [71, 55] on p "Dashboard" at bounding box center [66, 51] width 54 height 16
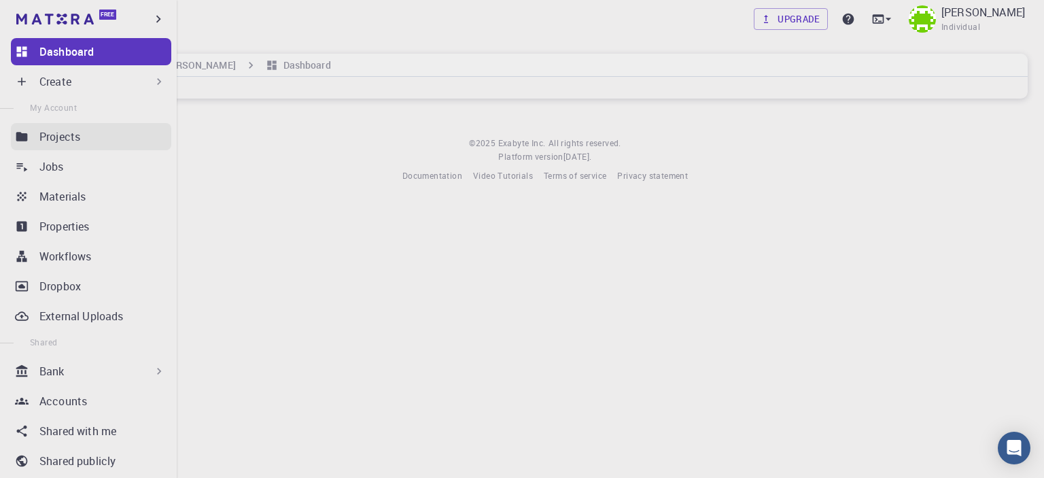
click at [87, 146] on link "Projects" at bounding box center [91, 136] width 160 height 27
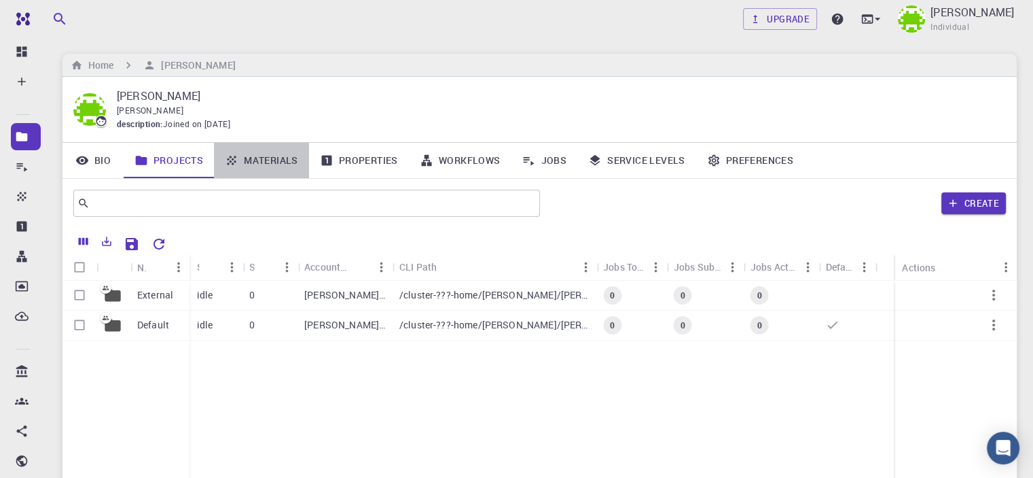
click at [262, 150] on link "Materials" at bounding box center [261, 160] width 95 height 35
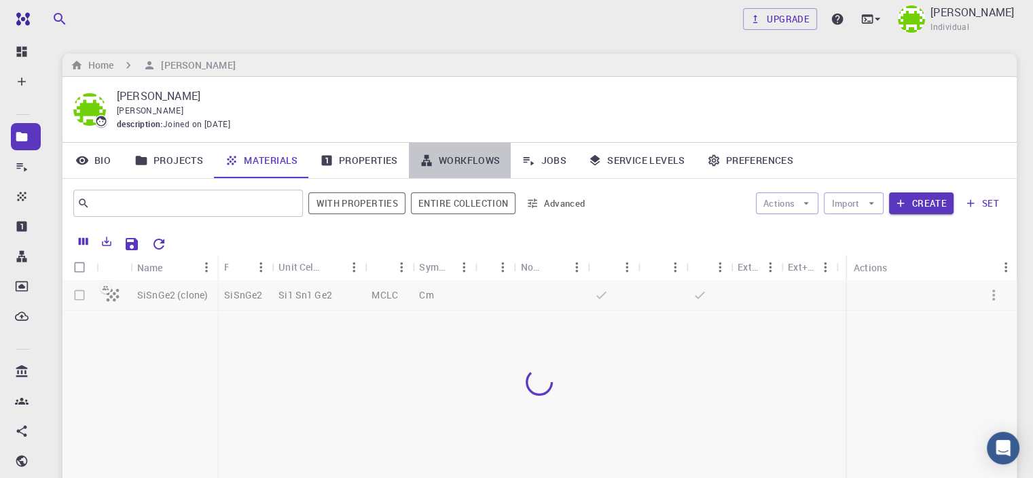
click at [449, 161] on link "Workflows" at bounding box center [460, 160] width 103 height 35
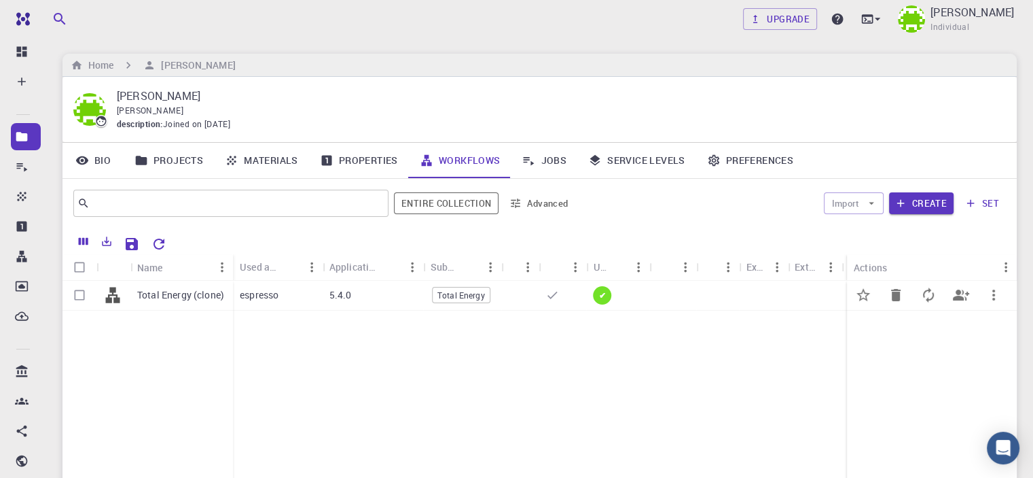
click at [635, 298] on div "✔" at bounding box center [617, 296] width 63 height 30
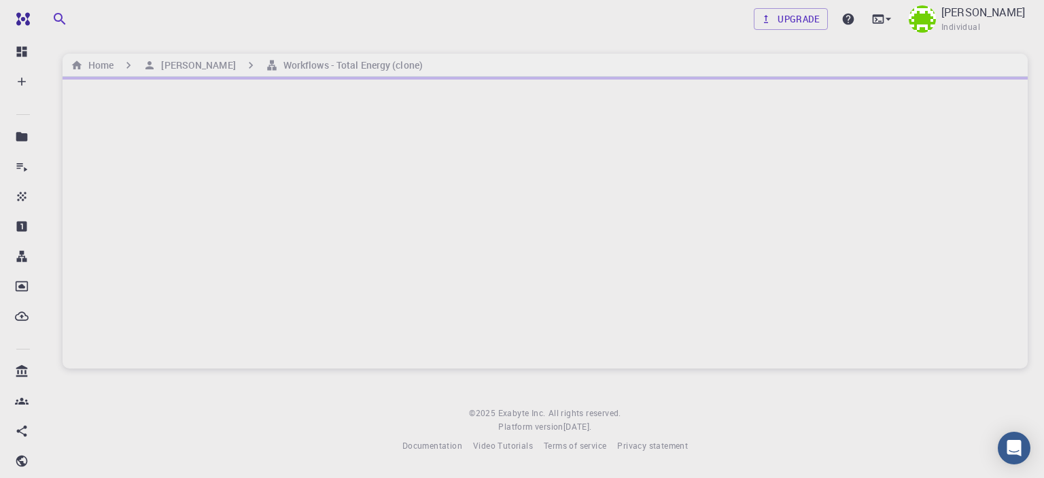
click at [635, 298] on div at bounding box center [545, 222] width 965 height 291
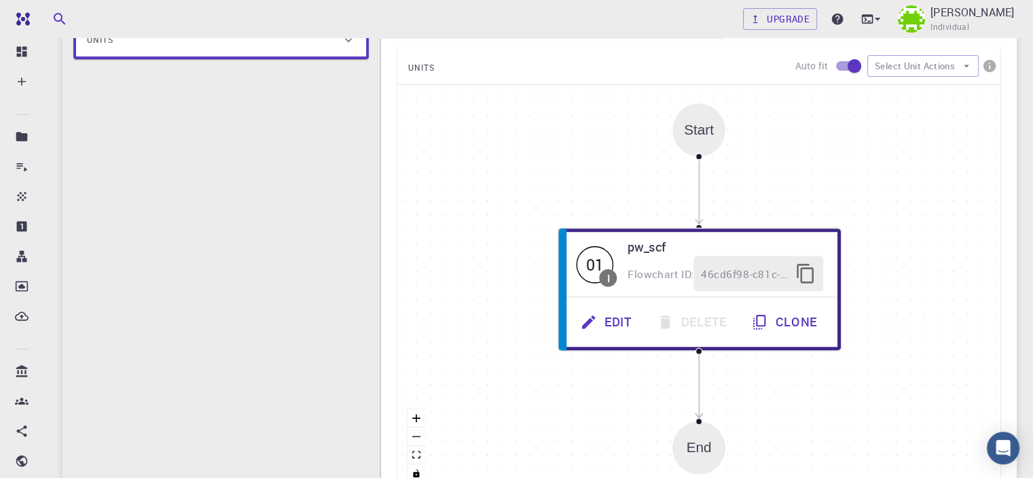
scroll to position [272, 0]
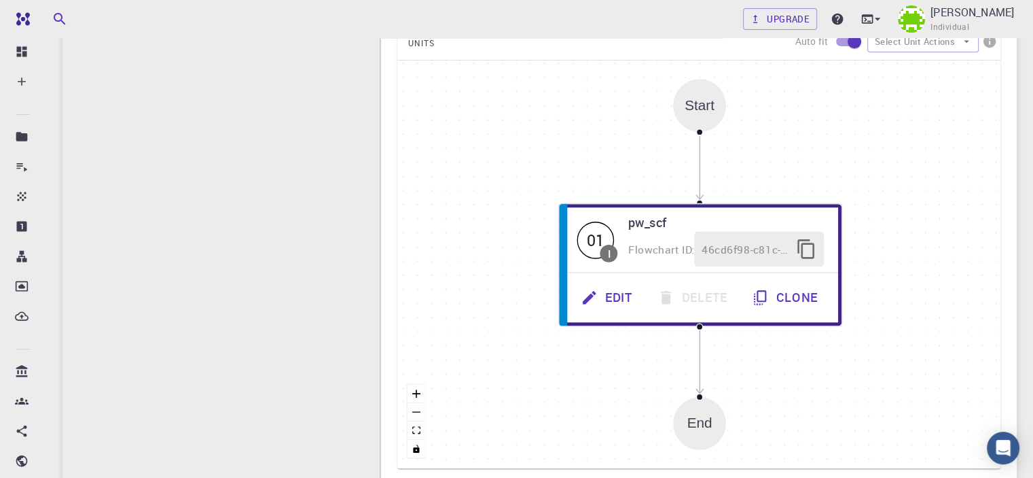
click at [690, 116] on div "Start" at bounding box center [699, 105] width 53 height 53
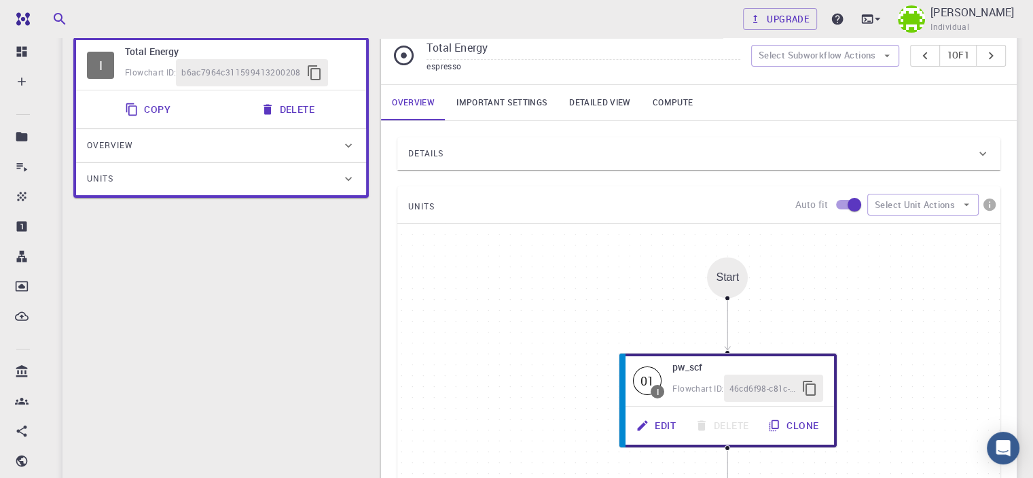
scroll to position [61, 0]
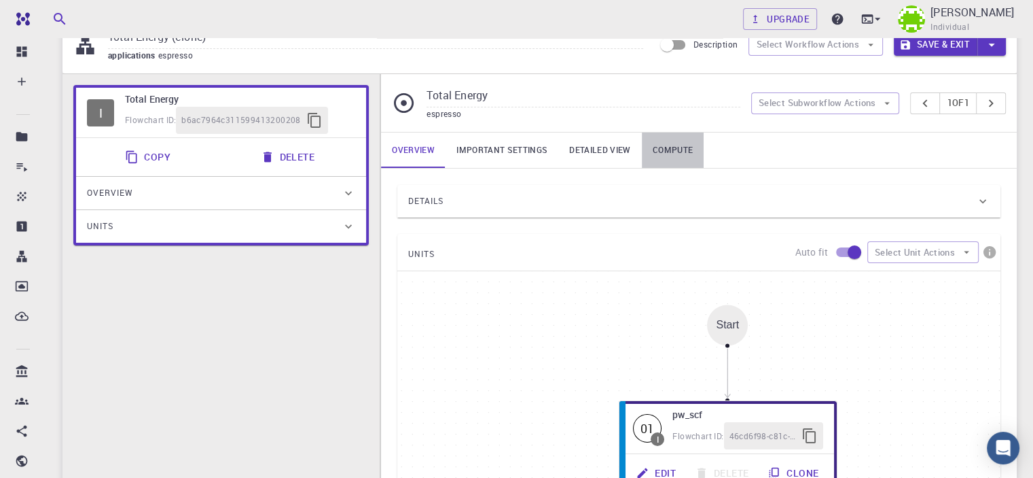
click at [658, 153] on link "Compute" at bounding box center [673, 149] width 62 height 35
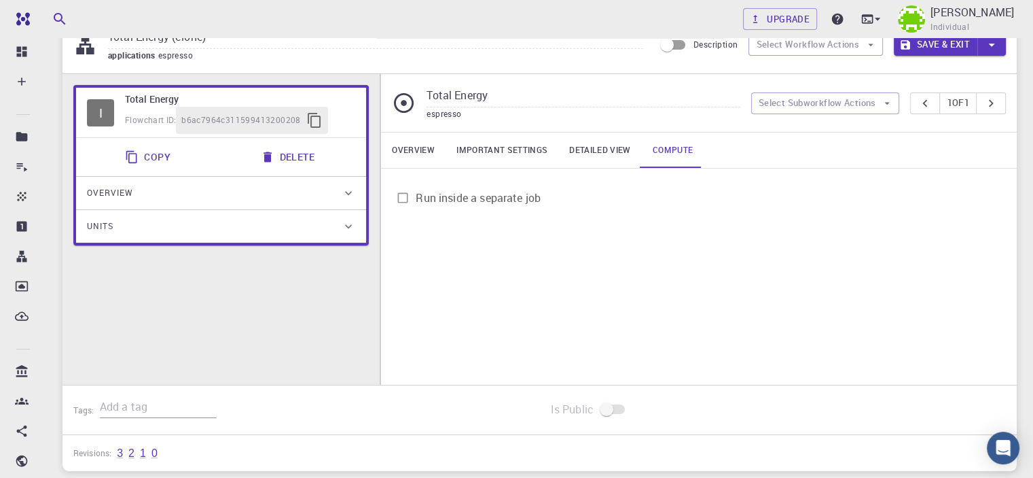
click at [432, 201] on span "Run inside a separate job" at bounding box center [478, 198] width 125 height 16
click at [416, 201] on input "Run inside a separate job" at bounding box center [403, 198] width 26 height 26
checkbox input "true"
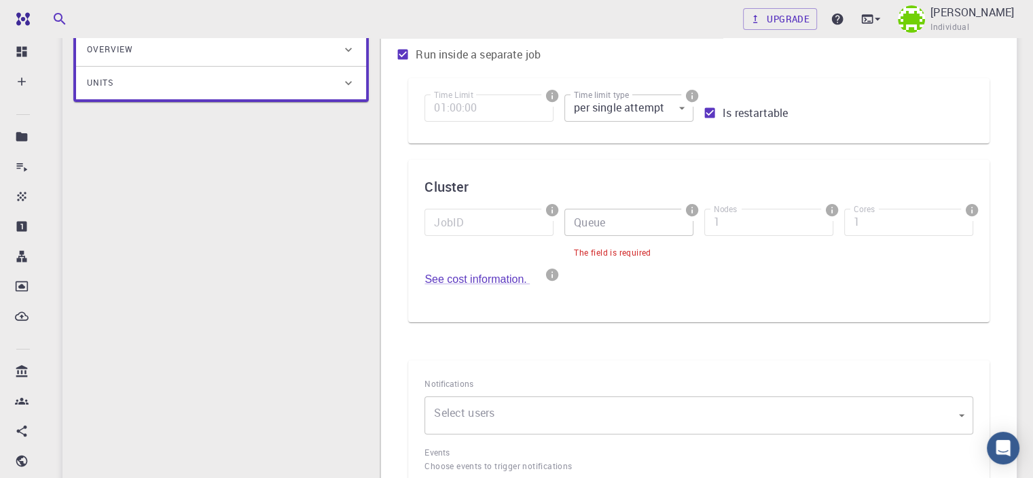
scroll to position [0, 0]
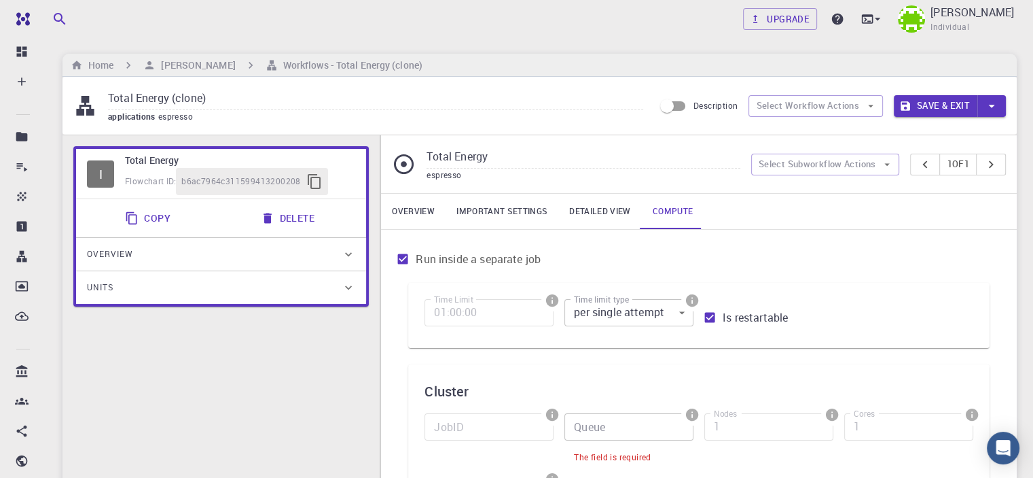
click at [529, 207] on link "Important settings" at bounding box center [502, 211] width 113 height 35
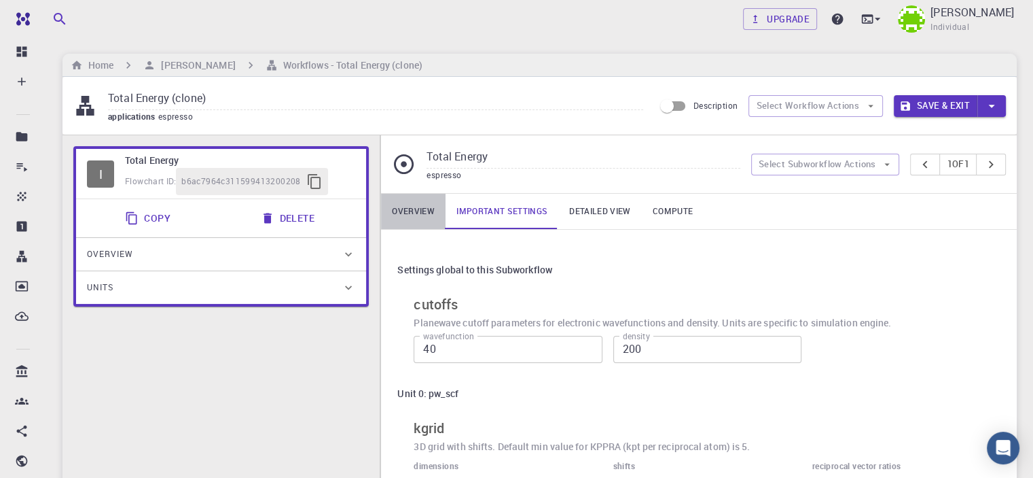
click at [427, 219] on link "Overview" at bounding box center [413, 211] width 65 height 35
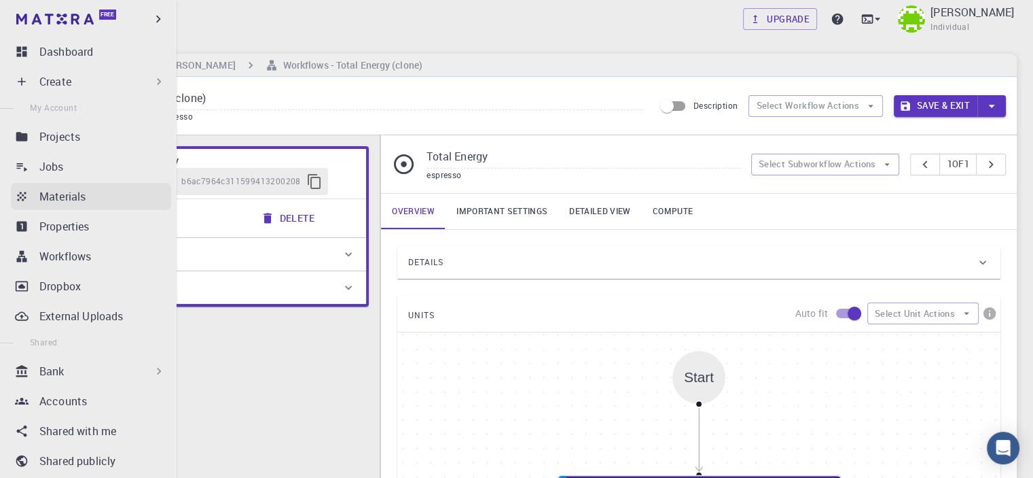
click at [89, 198] on div "Materials" at bounding box center [105, 196] width 132 height 16
